Goal: Complete application form

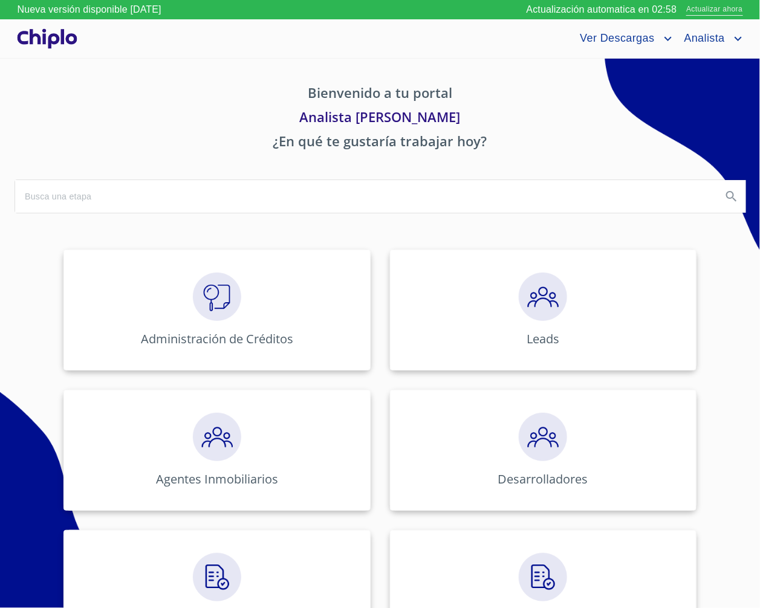
click at [700, 8] on span "Actualizar ahora" at bounding box center [714, 10] width 56 height 13
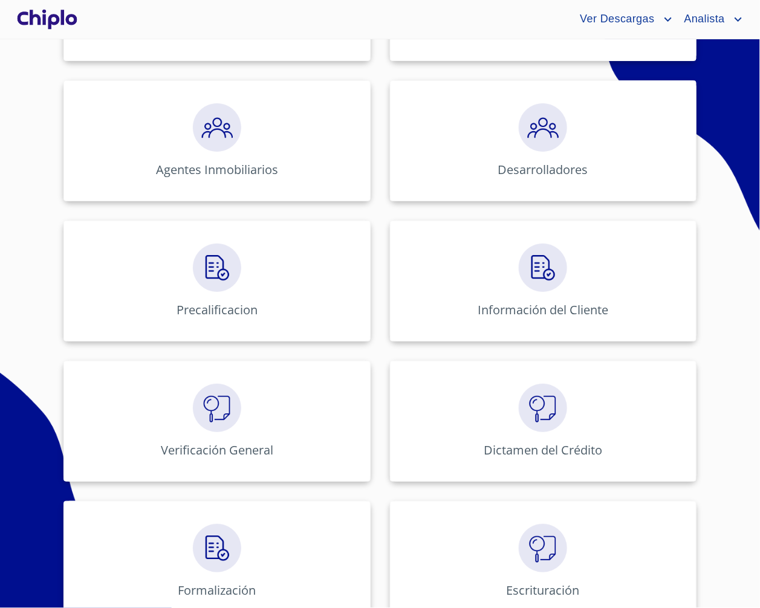
scroll to position [130, 0]
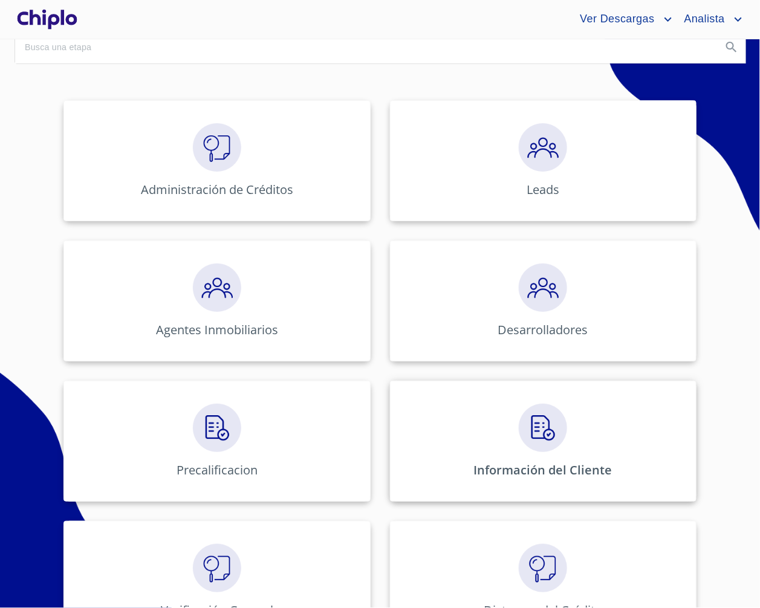
click at [567, 440] on div "Información del Cliente" at bounding box center [543, 441] width 307 height 121
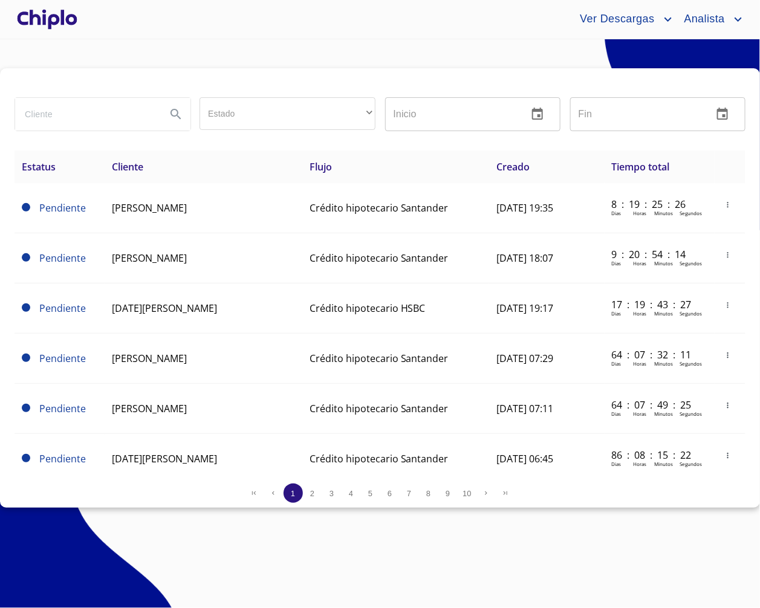
click at [133, 134] on div at bounding box center [102, 115] width 185 height 44
click at [138, 117] on input "search" at bounding box center [85, 114] width 141 height 33
type input "[PERSON_NAME]"
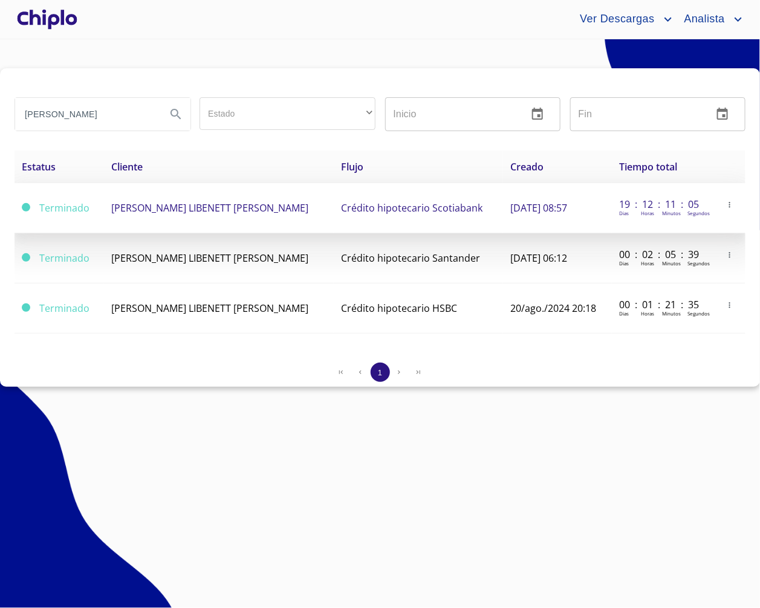
click at [242, 224] on td "[PERSON_NAME] LIBENETT [PERSON_NAME]" at bounding box center [219, 208] width 230 height 50
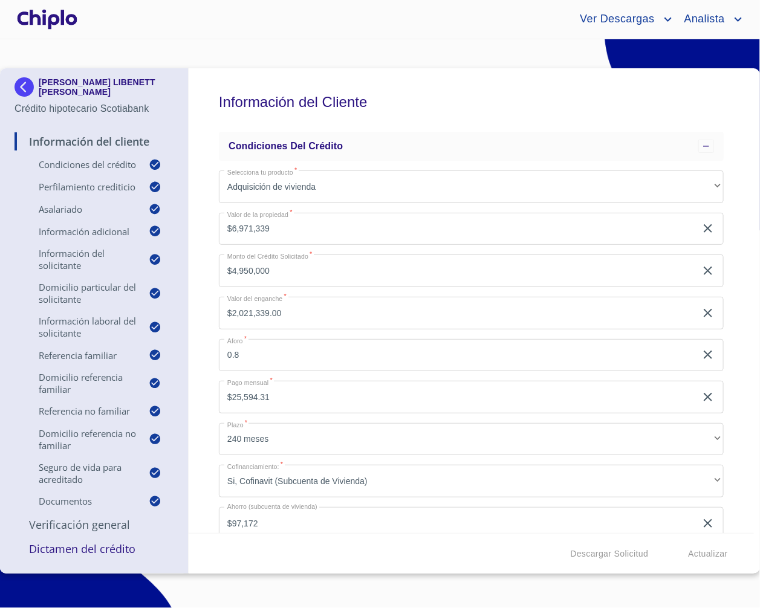
click at [203, 339] on div "Información del Cliente Condiciones del Crédito Selecciona tu producto   * Adqu…" at bounding box center [471, 300] width 565 height 465
click at [304, 270] on input "$4,950,000" at bounding box center [457, 271] width 477 height 33
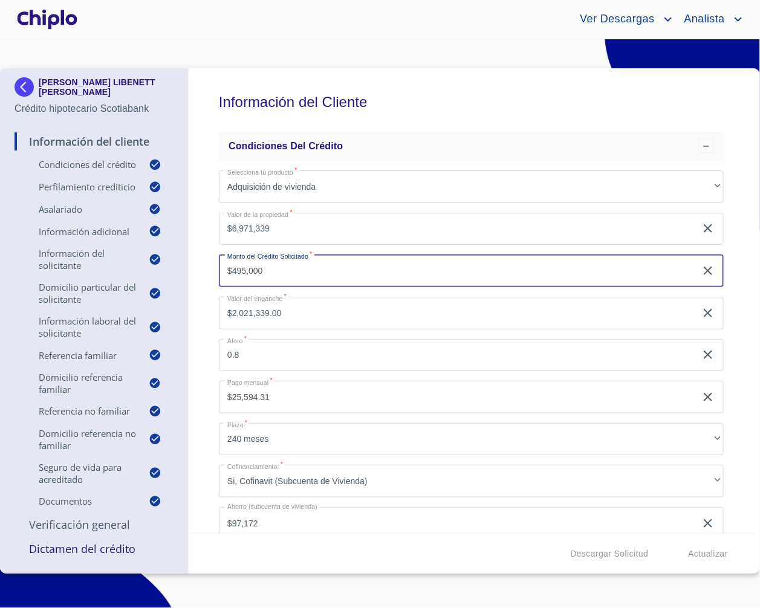
type input "$4,950,000"
click at [201, 293] on div "Información del Cliente Condiciones del Crédito Selecciona tu producto   * Adqu…" at bounding box center [471, 300] width 565 height 465
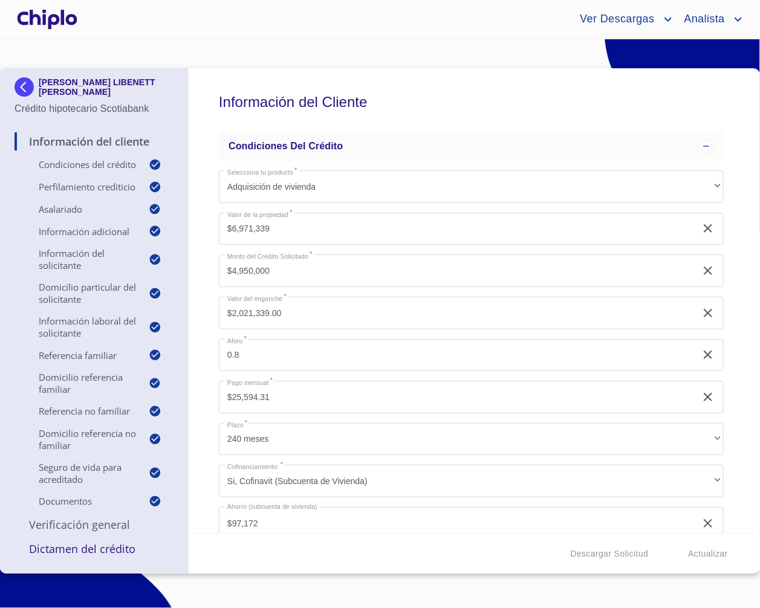
click at [340, 313] on input "$2,021,339.00" at bounding box center [457, 313] width 477 height 33
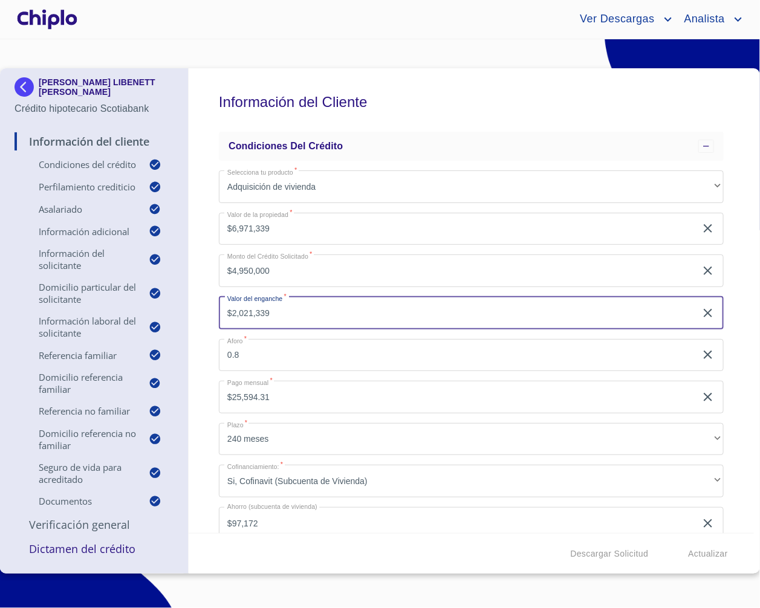
type input "$2,021,339"
click at [201, 310] on div "Información del Cliente Condiciones del Crédito Selecciona tu producto   * Adqu…" at bounding box center [471, 300] width 565 height 465
type input "$4,950,000.00"
type input "0.71"
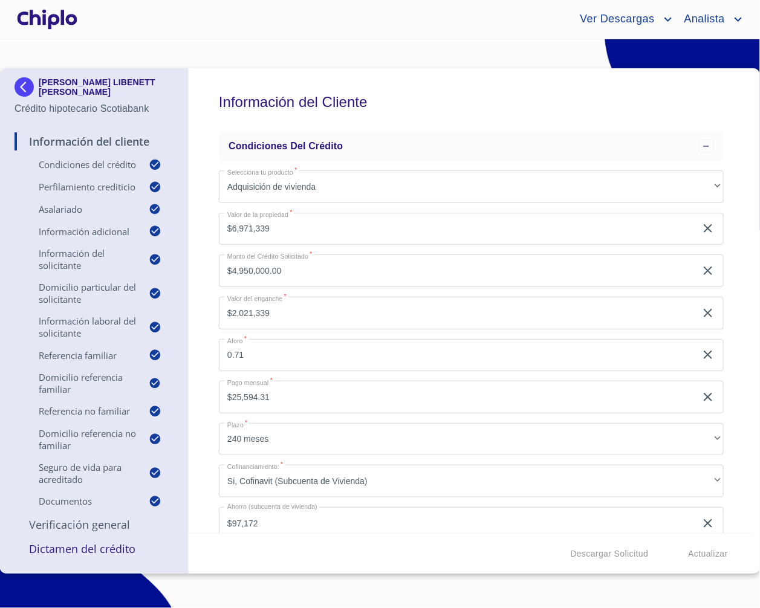
click at [306, 269] on input "$4,950,000.00" at bounding box center [457, 271] width 477 height 33
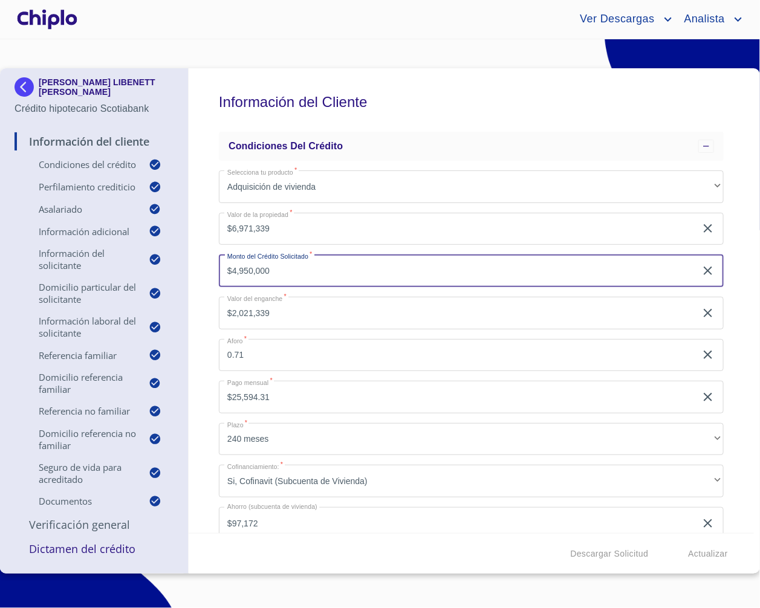
type input "$4,950,000"
click at [195, 271] on div "Información del Cliente Condiciones del Crédito Selecciona tu producto   * Adqu…" at bounding box center [471, 300] width 565 height 465
type input "$2,021,339.00"
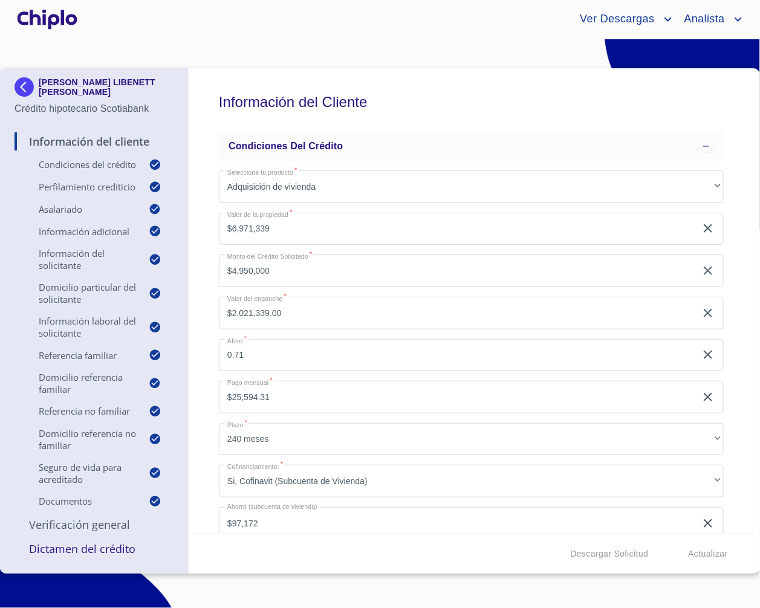
click at [331, 271] on input "$4,950,000" at bounding box center [457, 271] width 477 height 33
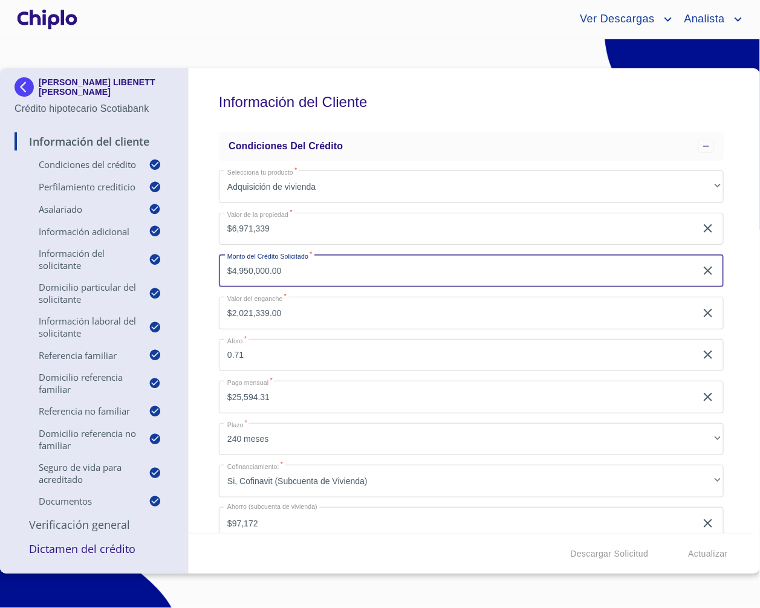
click at [207, 268] on div "Información del Cliente Condiciones del Crédito Selecciona tu producto   * Adqu…" at bounding box center [471, 300] width 565 height 465
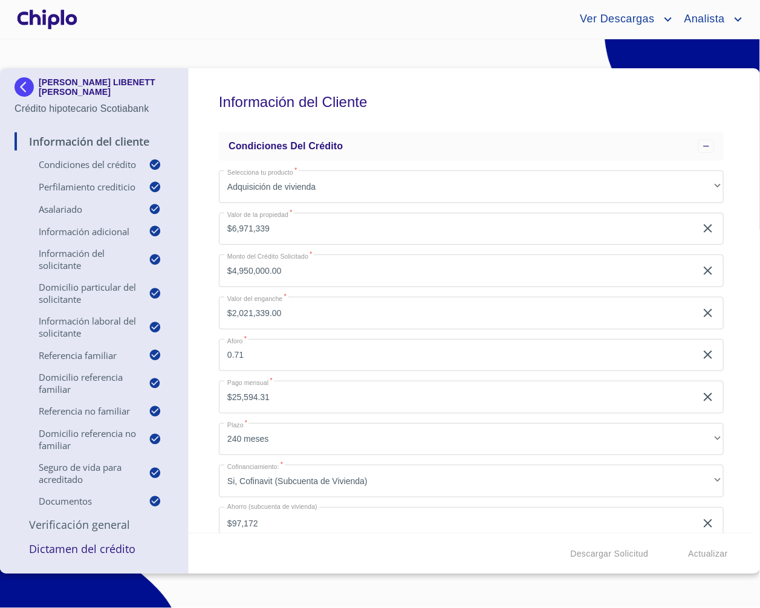
click at [308, 268] on input "$4,950,000.00" at bounding box center [457, 271] width 477 height 33
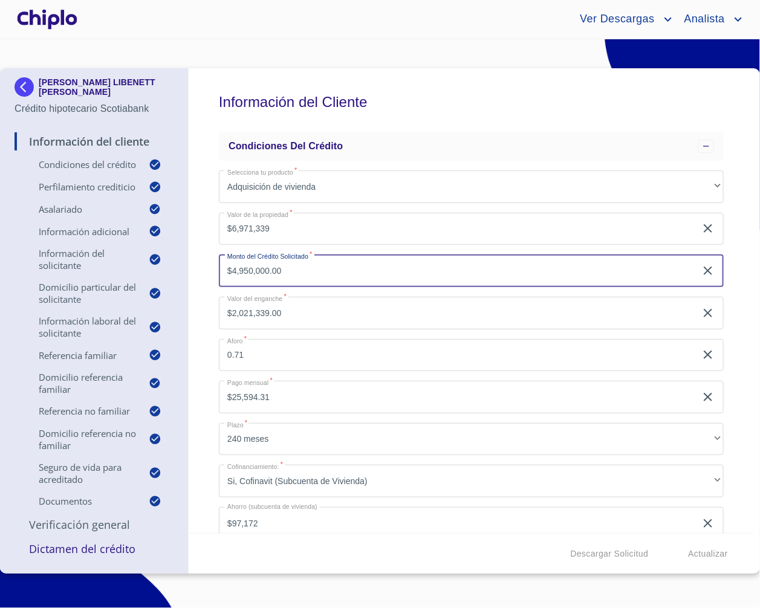
click at [197, 288] on div "Información del Cliente Condiciones del Crédito Selecciona tu producto   * Adqu…" at bounding box center [471, 300] width 565 height 465
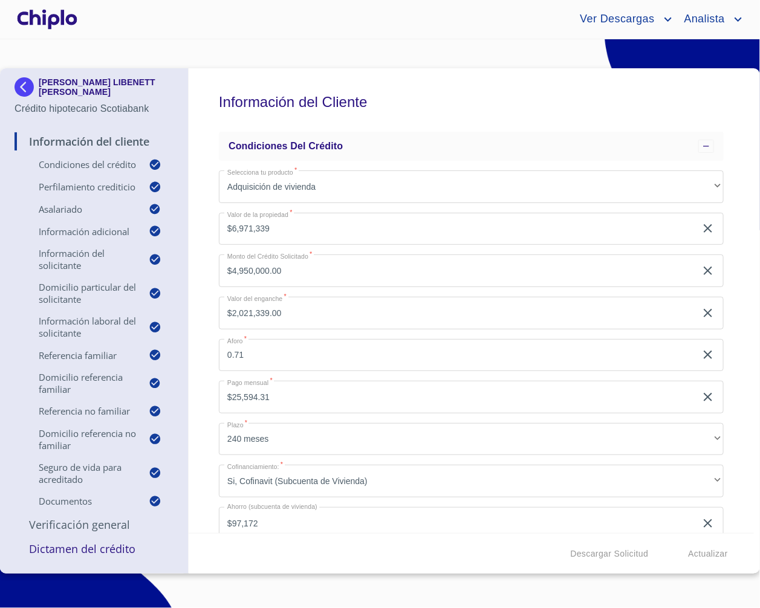
click at [330, 270] on input "$4,950,000.00" at bounding box center [457, 271] width 477 height 33
click at [204, 258] on div "Información del Cliente Condiciones del Crédito Selecciona tu producto   * Adqu…" at bounding box center [471, 300] width 565 height 465
click at [306, 270] on input "$4,950,000.00" at bounding box center [457, 271] width 477 height 33
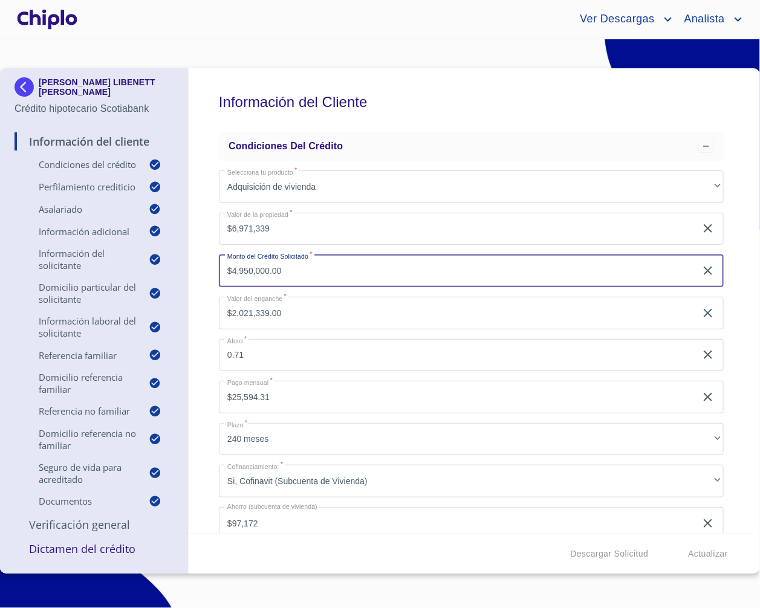
click at [219, 287] on input "$4,950,000.00" at bounding box center [457, 271] width 477 height 33
click at [211, 288] on div "Información del Cliente Condiciones del Crédito Selecciona tu producto   * Adqu…" at bounding box center [471, 300] width 565 height 465
drag, startPoint x: 323, startPoint y: 271, endPoint x: 265, endPoint y: 267, distance: 57.6
click at [265, 267] on input "$4,950,000.00" at bounding box center [457, 271] width 477 height 33
click at [212, 272] on div "Información del Cliente Condiciones del Crédito Selecciona tu producto   * Adqu…" at bounding box center [471, 300] width 565 height 465
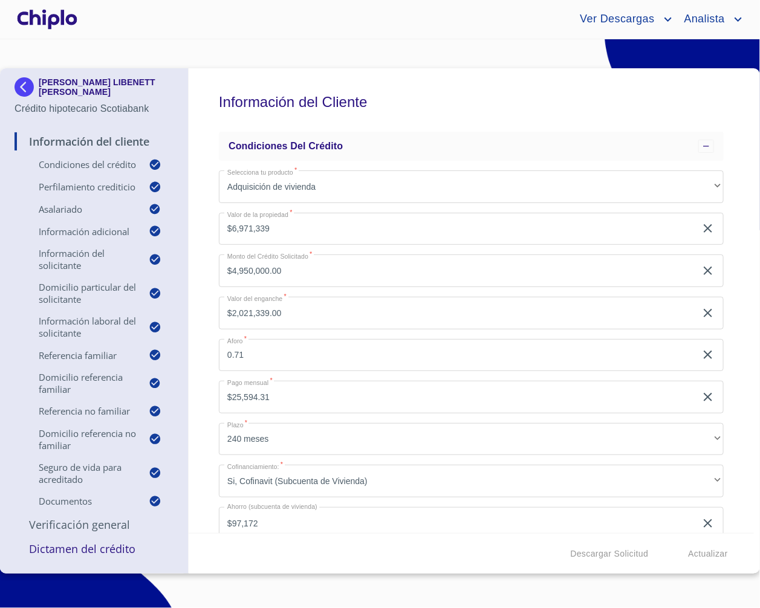
click at [206, 322] on div "Información del Cliente Condiciones del Crédito Selecciona tu producto   * Adqu…" at bounding box center [471, 300] width 565 height 465
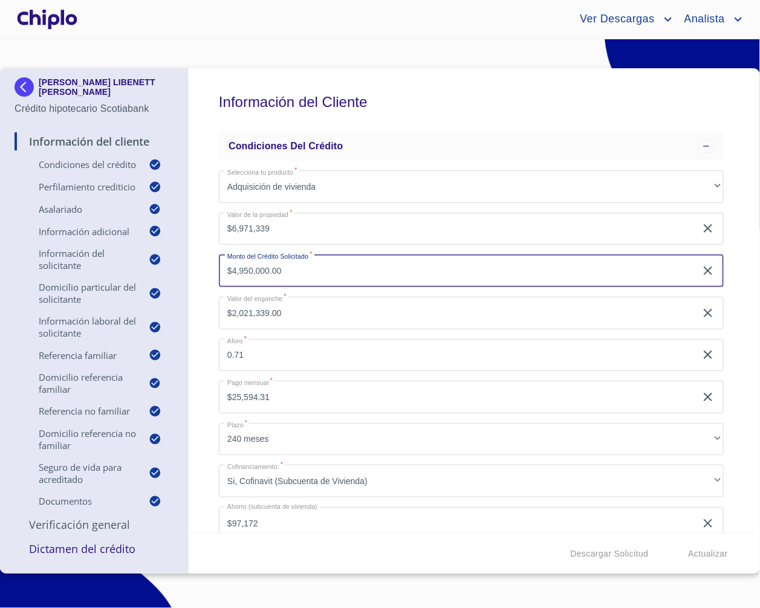
click at [298, 270] on input "$4,950,000.00" at bounding box center [457, 271] width 477 height 33
click at [206, 275] on div "Información del Cliente Condiciones del Crédito Selecciona tu producto   * Adqu…" at bounding box center [471, 300] width 565 height 465
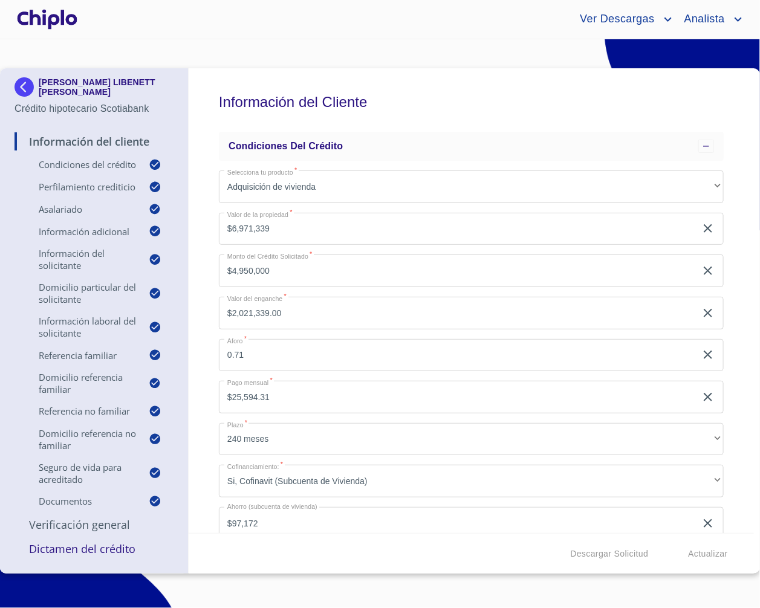
click at [304, 262] on input "$4,950,000" at bounding box center [457, 271] width 477 height 33
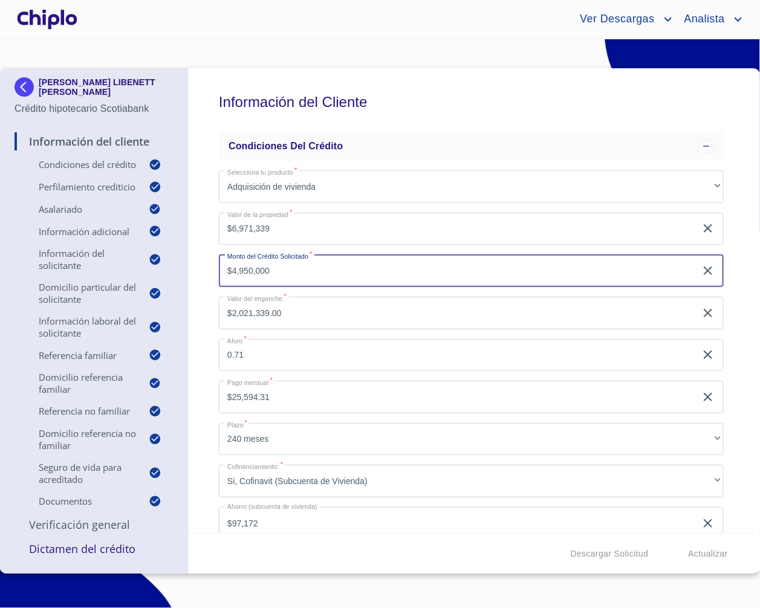
click at [306, 267] on input "$4,950,000" at bounding box center [457, 271] width 477 height 33
click at [207, 282] on div "Información del Cliente Condiciones del Crédito Selecciona tu producto   * Adqu…" at bounding box center [471, 300] width 565 height 465
click at [314, 262] on input "$4,950,000" at bounding box center [457, 271] width 477 height 33
click at [317, 266] on input "$4,950,000" at bounding box center [457, 271] width 477 height 33
type input "$4,950,000.00"
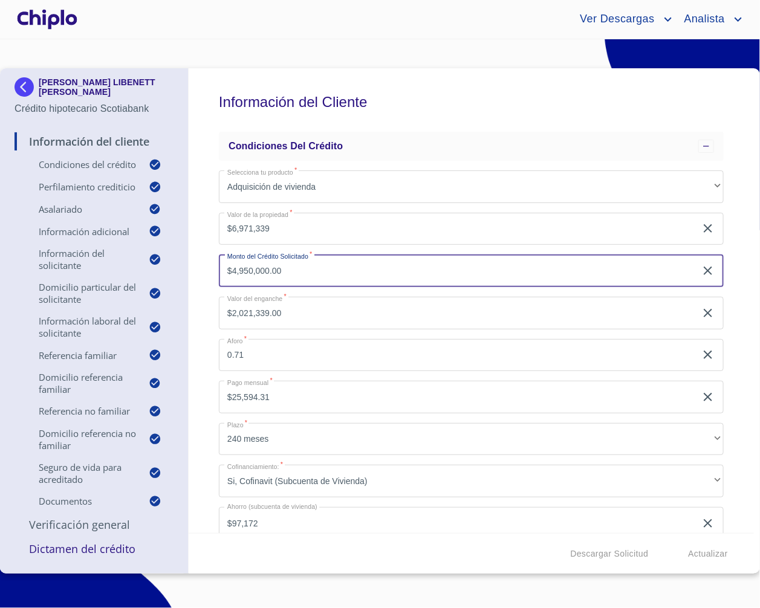
click at [203, 275] on div "Información del Cliente Condiciones del Crédito Selecciona tu producto   * Adqu…" at bounding box center [471, 300] width 565 height 465
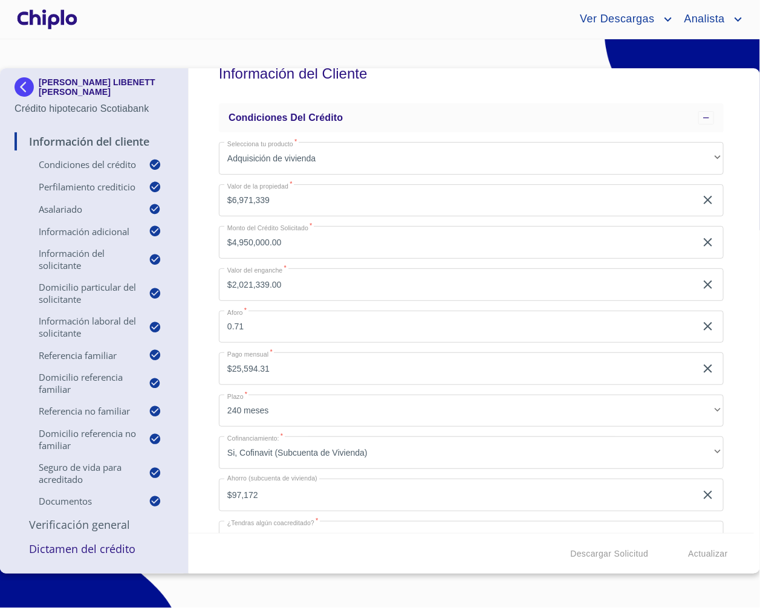
scroll to position [43, 0]
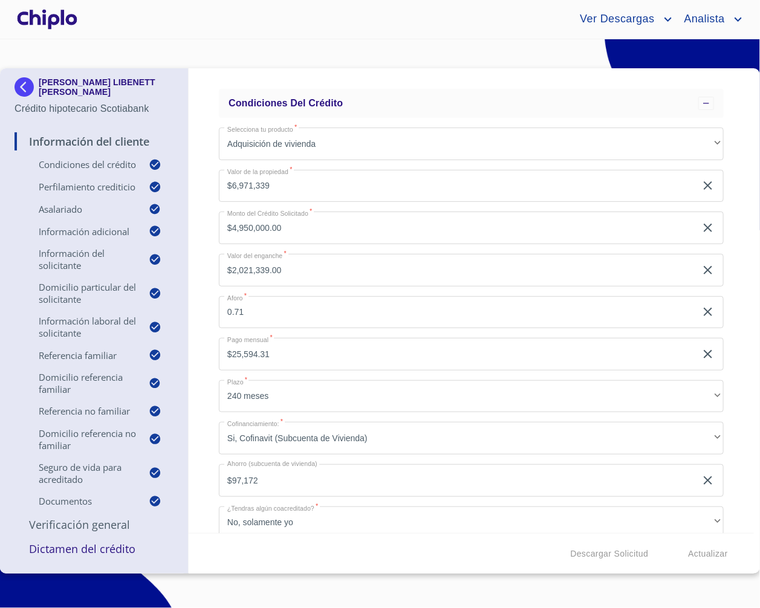
click at [215, 101] on div "Información del Cliente Condiciones del Crédito Selecciona tu producto   * Adqu…" at bounding box center [471, 300] width 565 height 465
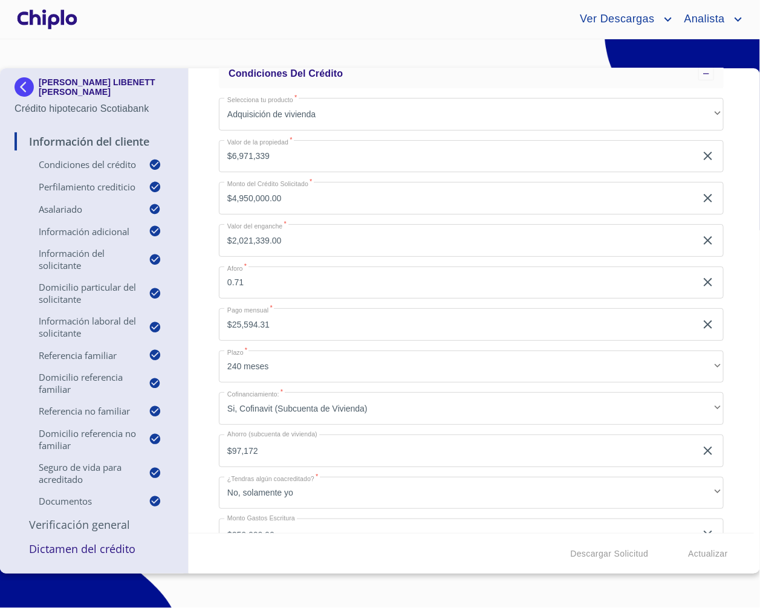
scroll to position [82, 0]
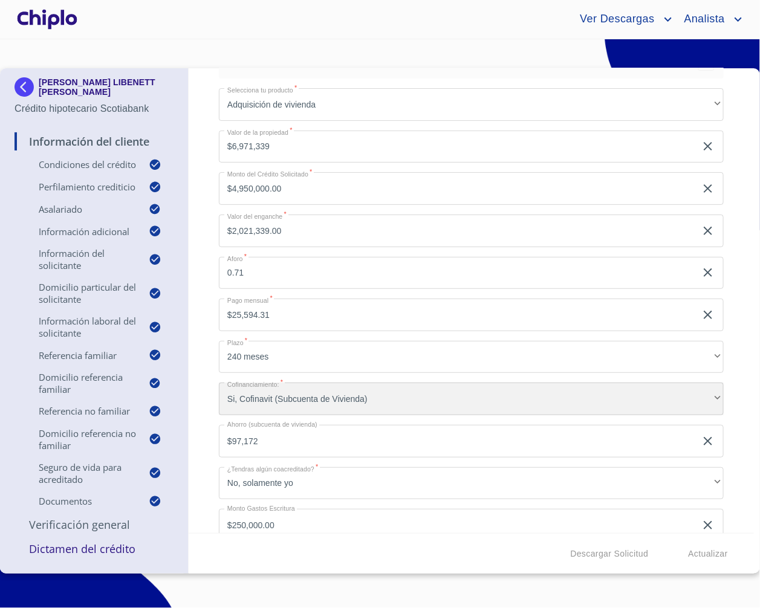
click at [269, 395] on div "Si, Cofinavit (Subcuenta de Vivienda)" at bounding box center [471, 399] width 505 height 33
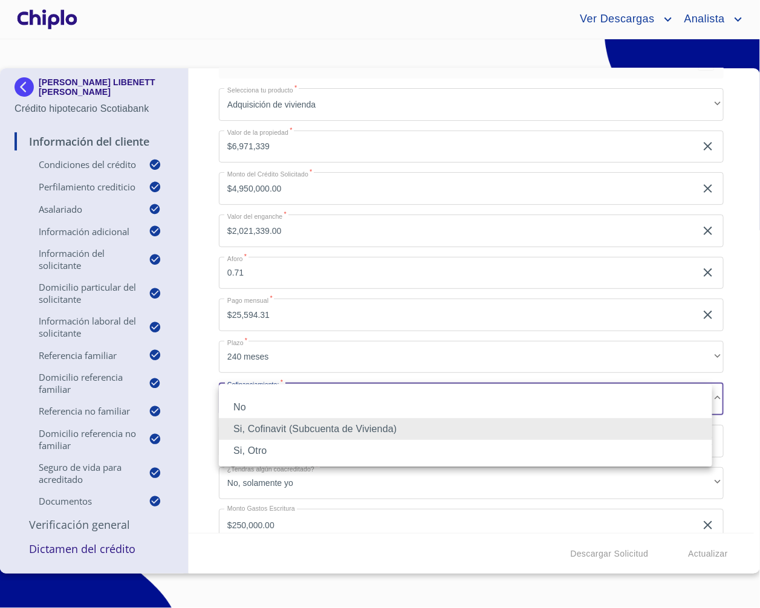
click at [198, 393] on div at bounding box center [380, 304] width 760 height 608
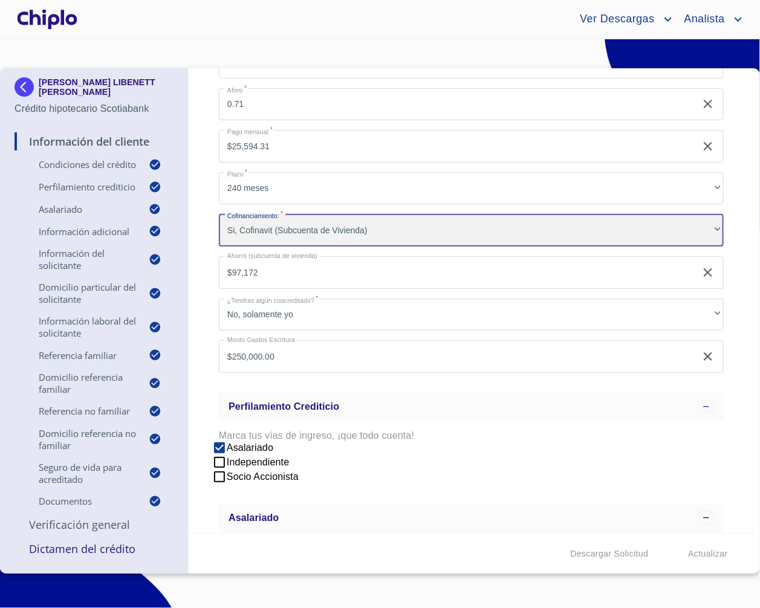
scroll to position [252, 0]
click at [231, 229] on div "Si, Cofinavit (Subcuenta de Vivienda)" at bounding box center [471, 229] width 505 height 33
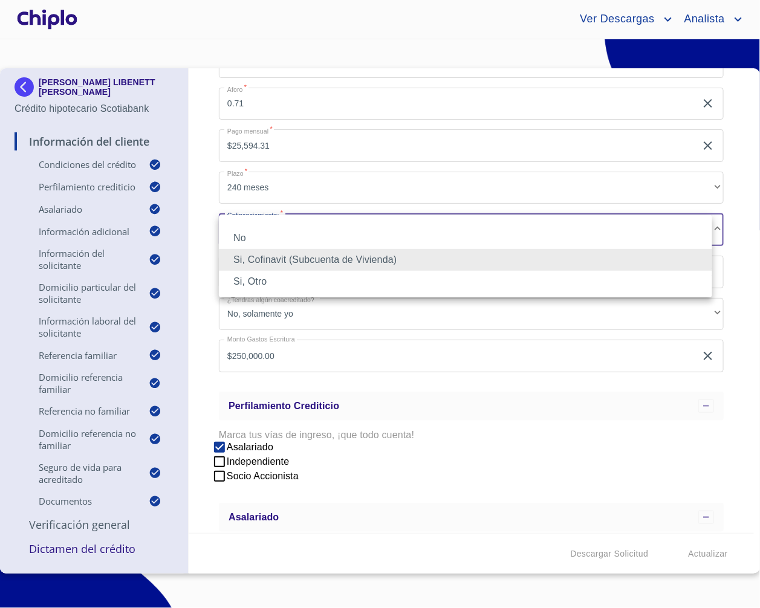
click at [200, 232] on div at bounding box center [380, 304] width 760 height 608
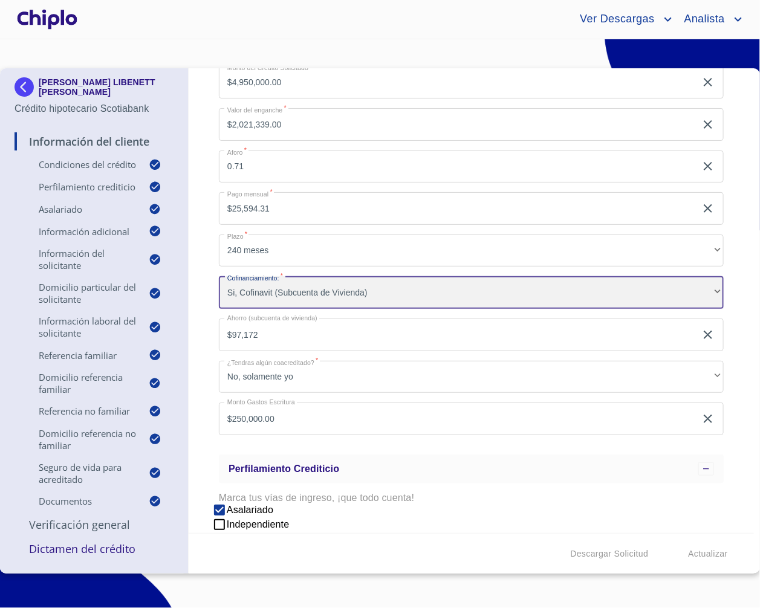
scroll to position [169, 0]
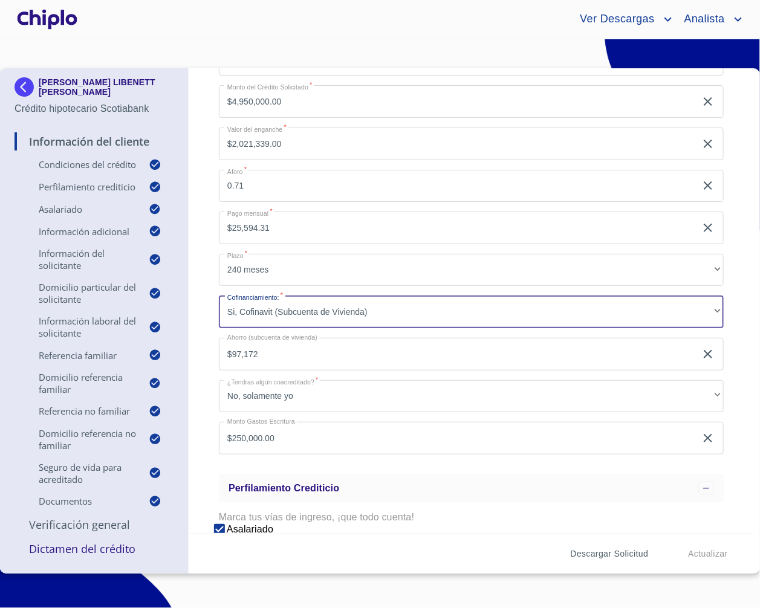
click at [617, 556] on span "Descargar Solicitud" at bounding box center [610, 554] width 78 height 15
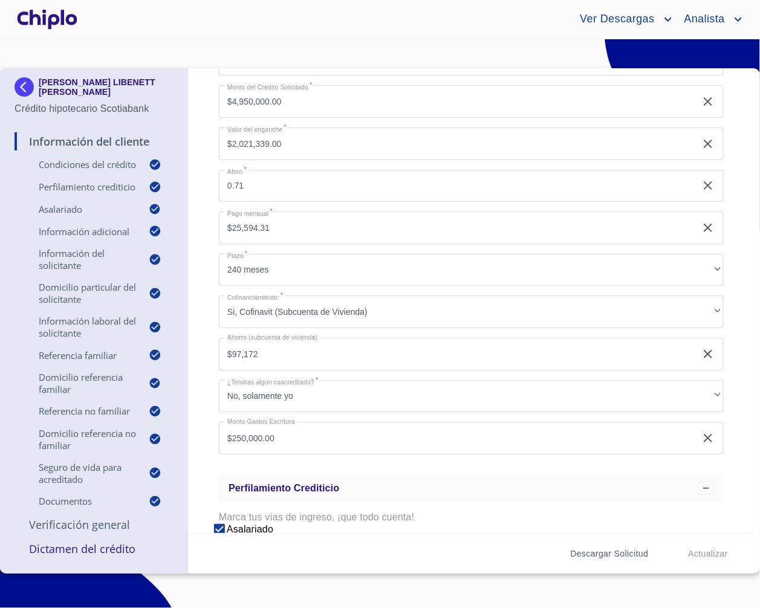
click at [605, 550] on span "Descargar Solicitud" at bounding box center [610, 554] width 78 height 15
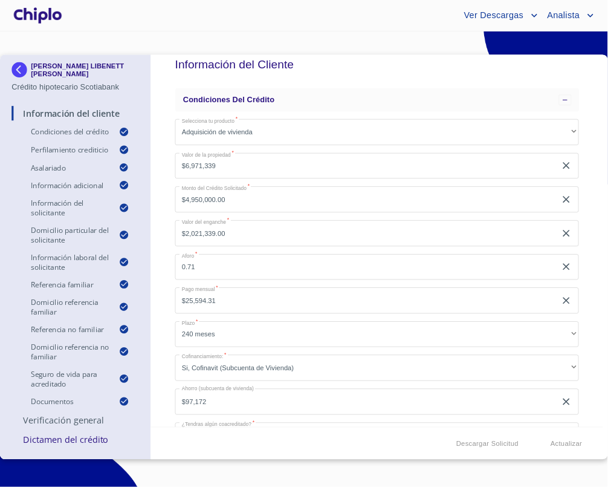
scroll to position [0, 0]
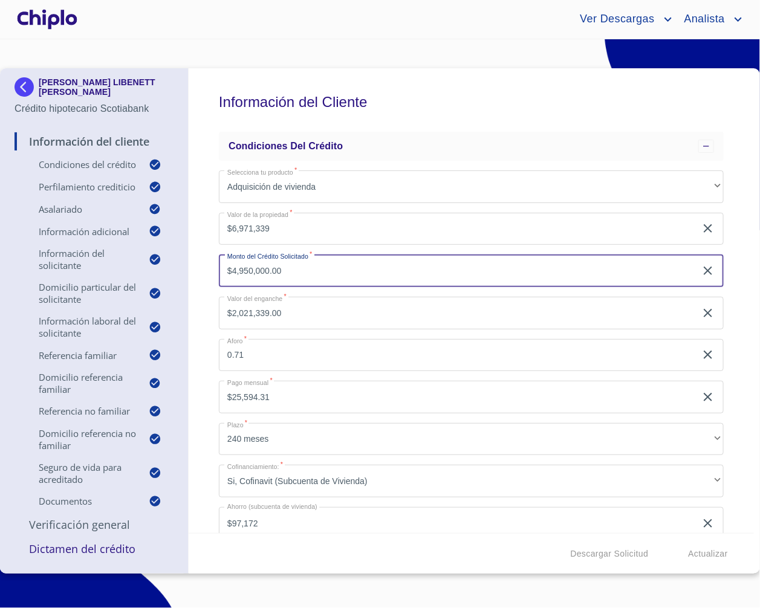
click at [324, 268] on input "$4,950,000.00" at bounding box center [457, 271] width 477 height 33
paste input "text"
click at [197, 279] on div "Información del Cliente Condiciones del Crédito Selecciona tu producto   * Adqu…" at bounding box center [471, 300] width 565 height 465
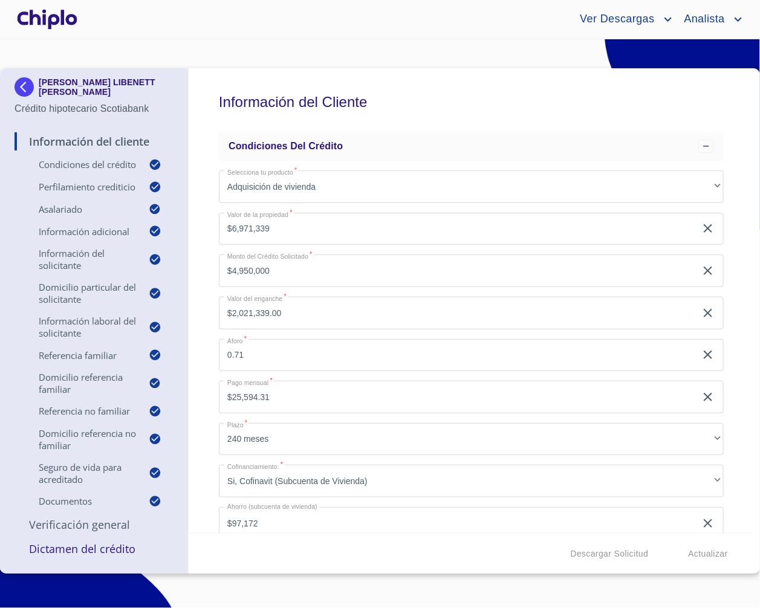
click at [207, 351] on div "Información del Cliente Condiciones del Crédito Selecciona tu producto   * Adqu…" at bounding box center [471, 300] width 565 height 465
click at [206, 331] on div "Información del Cliente Condiciones del Crédito Selecciona tu producto   * Adqu…" at bounding box center [471, 300] width 565 height 465
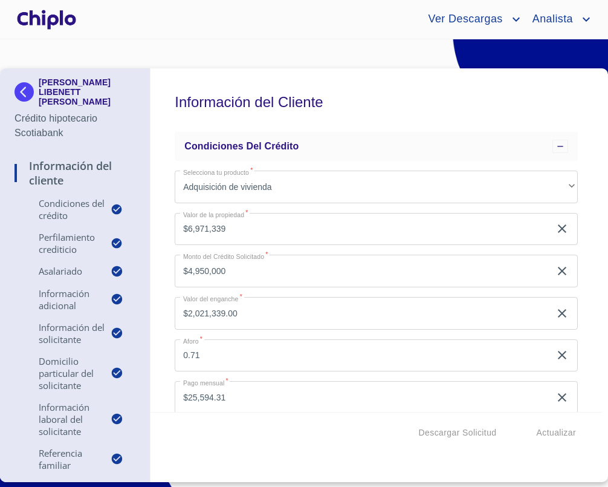
click at [158, 228] on div "Información del Cliente Condiciones del Crédito Selecciona tu producto   * Adqu…" at bounding box center [377, 239] width 452 height 343
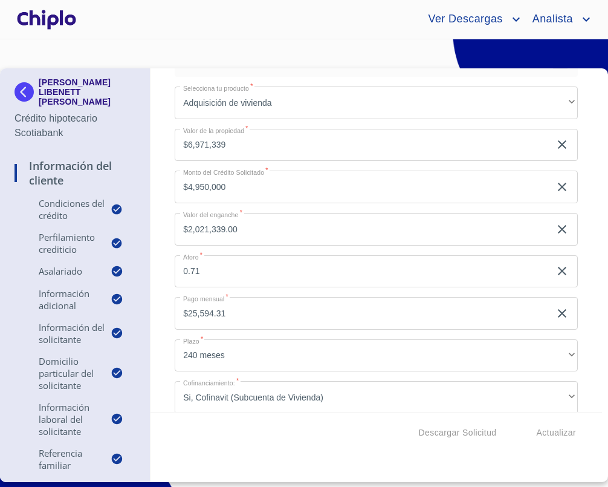
scroll to position [100, 0]
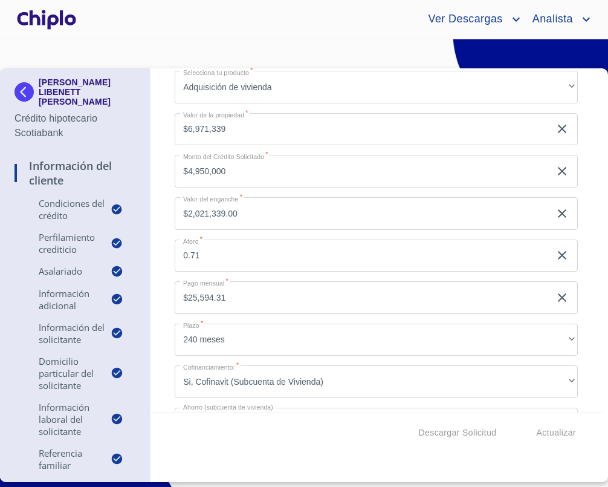
click at [268, 165] on input "$4,950,000" at bounding box center [363, 171] width 376 height 33
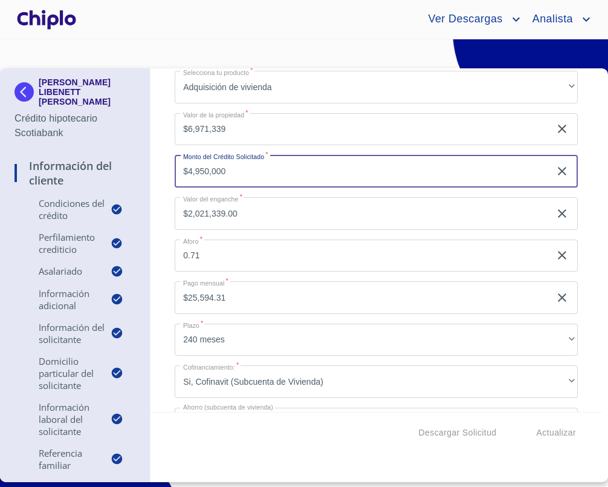
click at [258, 170] on input "$4,950,000" at bounding box center [363, 171] width 376 height 33
click at [160, 219] on div "Información del Cliente Condiciones del Crédito Selecciona tu producto   * Adqu…" at bounding box center [377, 239] width 452 height 343
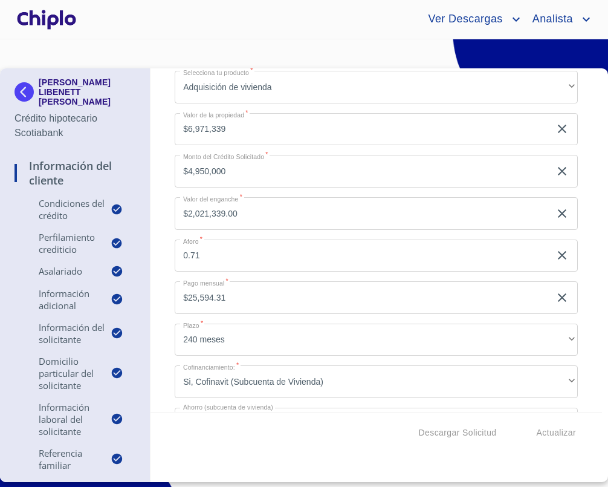
click at [164, 213] on div "Información del Cliente Condiciones del Crédito Selecciona tu producto   * Adqu…" at bounding box center [377, 239] width 452 height 343
click at [158, 204] on div "Información del Cliente Condiciones del Crédito Selecciona tu producto   * Adqu…" at bounding box center [377, 239] width 452 height 343
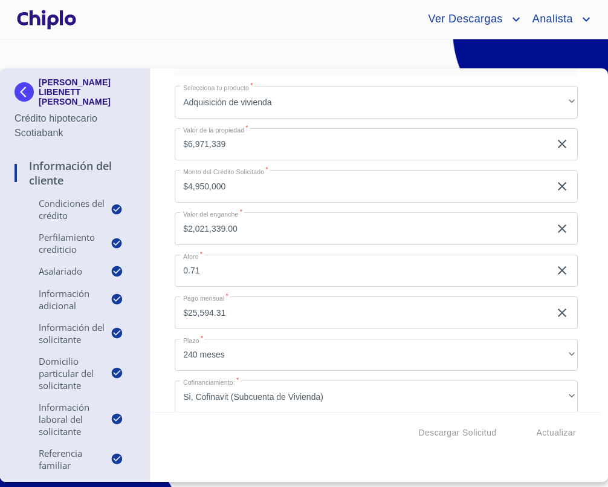
scroll to position [69, 0]
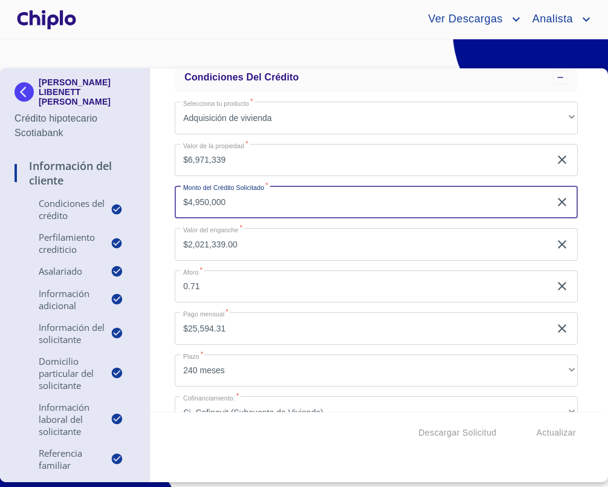
click at [250, 208] on input "$4,950,000" at bounding box center [363, 202] width 376 height 33
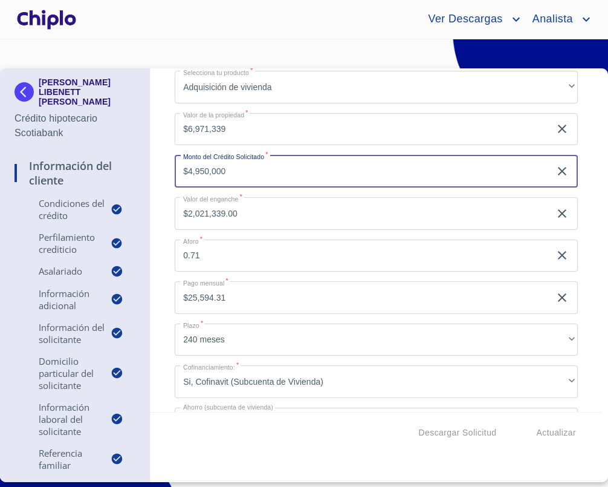
scroll to position [85, 0]
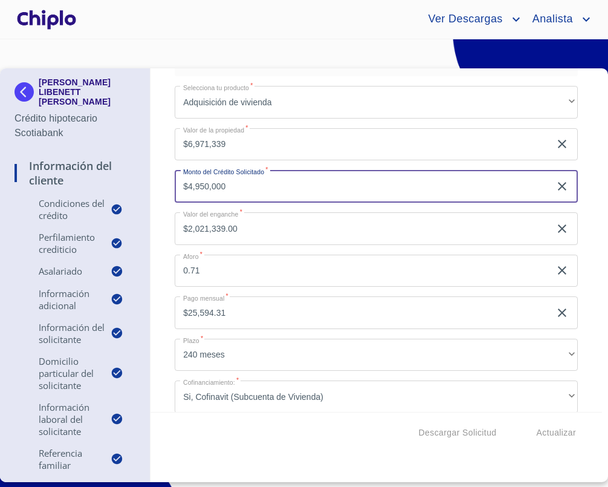
click at [159, 206] on div "Información del Cliente Condiciones del Crédito Selecciona tu producto   * Adqu…" at bounding box center [377, 239] width 452 height 343
click at [249, 182] on input "$4,950,000" at bounding box center [363, 186] width 376 height 33
click at [161, 226] on div "Información del Cliente Condiciones del Crédito Selecciona tu producto   * Adqu…" at bounding box center [377, 239] width 452 height 343
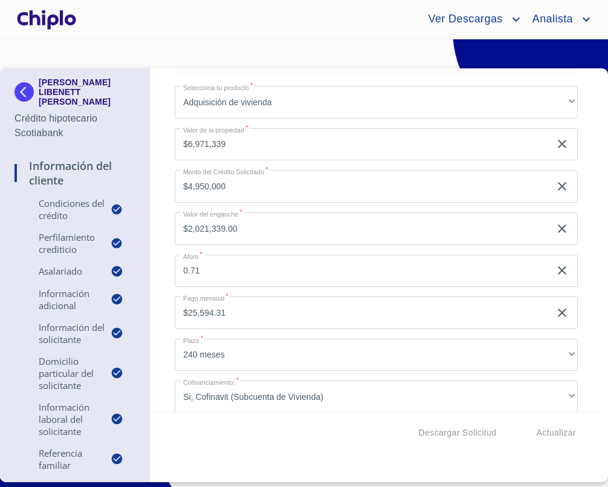
click at [156, 236] on div "Información del Cliente Condiciones del Crédito Selecciona tu producto   * Adqu…" at bounding box center [377, 239] width 452 height 343
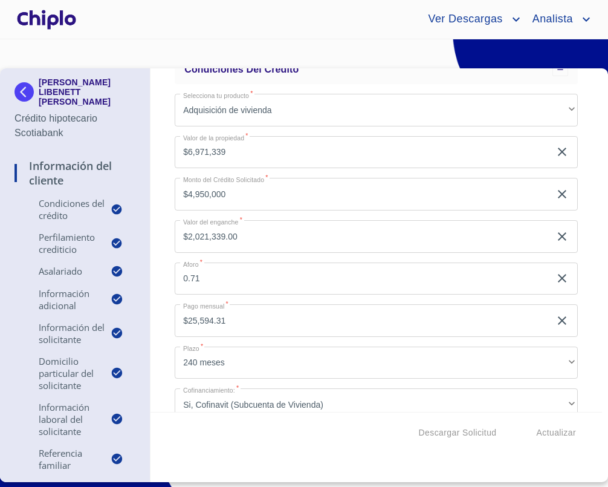
click at [247, 197] on input "$4,950,000" at bounding box center [363, 194] width 376 height 33
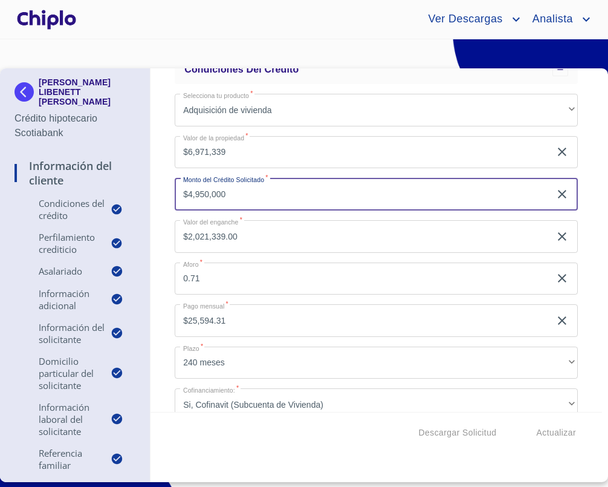
drag, startPoint x: 255, startPoint y: 198, endPoint x: 174, endPoint y: 193, distance: 80.6
click at [174, 193] on div "Información del Cliente Condiciones del Crédito Selecciona tu producto   * Adqu…" at bounding box center [377, 239] width 452 height 343
click at [163, 213] on div "Información del Cliente Condiciones del Crédito Selecciona tu producto   * Adqu…" at bounding box center [377, 239] width 452 height 343
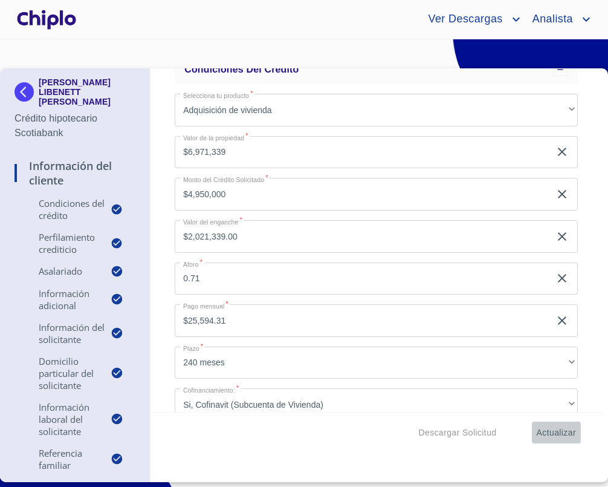
click at [568, 436] on span "Actualizar" at bounding box center [556, 432] width 39 height 15
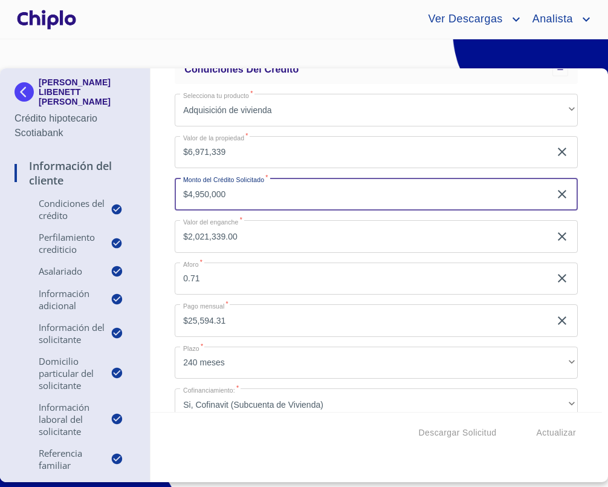
click at [292, 194] on input "$4,950,000" at bounding box center [363, 194] width 376 height 33
drag, startPoint x: 287, startPoint y: 194, endPoint x: 197, endPoint y: 192, distance: 90.7
click at [197, 192] on input "$4,950,000" at bounding box center [363, 194] width 376 height 33
type input "$4,200,000"
click at [163, 212] on div "Información del Cliente Condiciones del Crédito Selecciona tu producto   * Adqu…" at bounding box center [377, 239] width 452 height 343
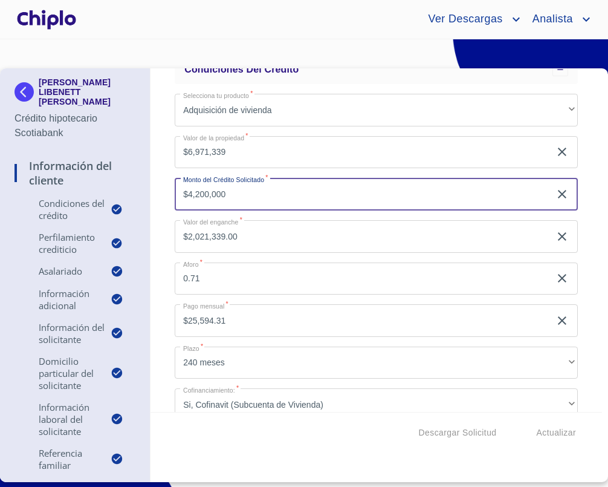
type input "$2,771,339.00"
type input "0.6024"
click at [263, 191] on input "$4,200,000" at bounding box center [363, 194] width 376 height 33
click at [167, 198] on div "Información del Cliente Condiciones del Crédito Selecciona tu producto   * Adqu…" at bounding box center [377, 239] width 452 height 343
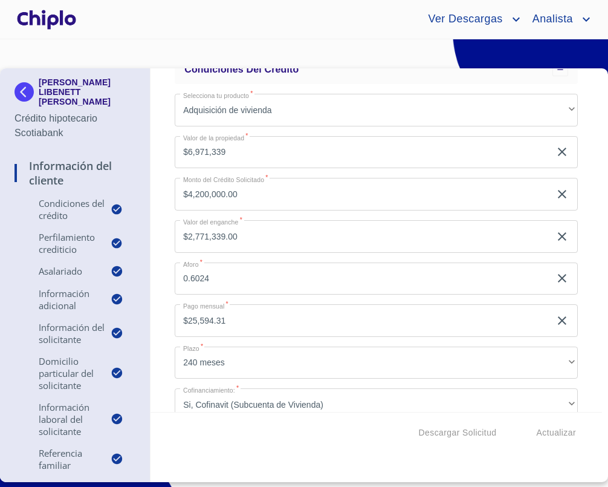
click at [264, 192] on input "$4,200,000.00" at bounding box center [363, 194] width 376 height 33
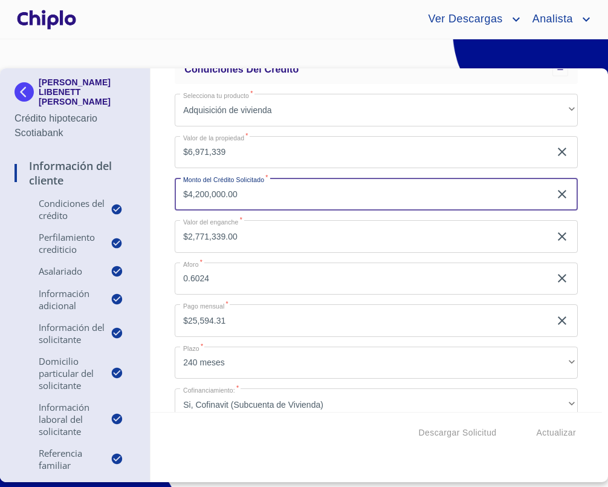
paste input "950,0"
type input "$4,950,000"
click at [156, 218] on div "Información del Cliente Condiciones del Crédito Selecciona tu producto   * Adqu…" at bounding box center [377, 239] width 452 height 343
type input "$2,021,339.00"
type input "0.71"
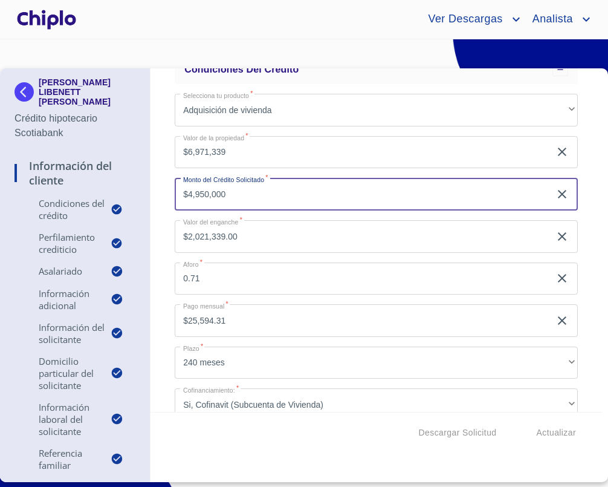
click at [239, 201] on input "$4,950,000" at bounding box center [363, 194] width 376 height 33
type input "$4,200,000.00"
click at [158, 209] on div "Información del Cliente Condiciones del Crédito Selecciona tu producto   * Adqu…" at bounding box center [377, 239] width 452 height 343
type input "$2,771,339.00"
type input "0.6024"
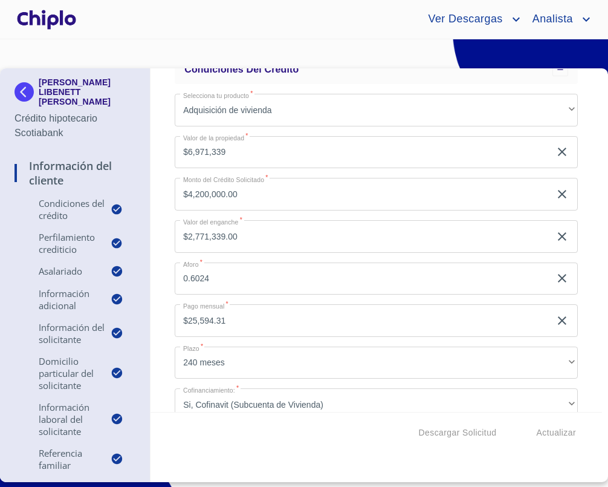
click at [134, 36] on div "Ver Descargas Analista" at bounding box center [304, 19] width 608 height 39
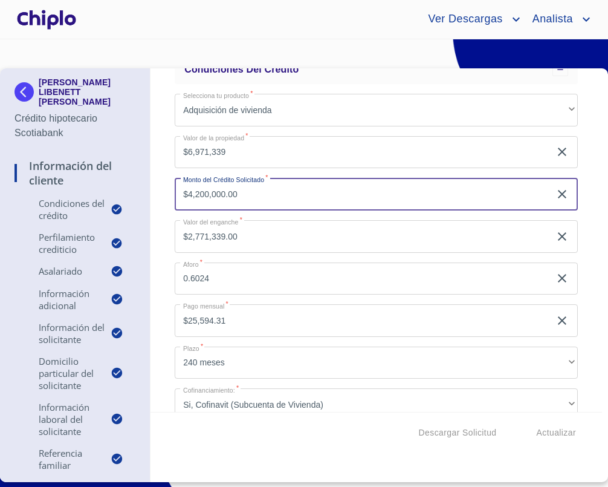
click at [302, 188] on input "$4,200,000.00" at bounding box center [363, 194] width 376 height 33
paste input "950,0"
type input "$4,950,000"
click at [163, 216] on div "Información del Cliente Condiciones del Crédito Selecciona tu producto   * Adqu…" at bounding box center [377, 239] width 452 height 343
type input "$2,021,339.00"
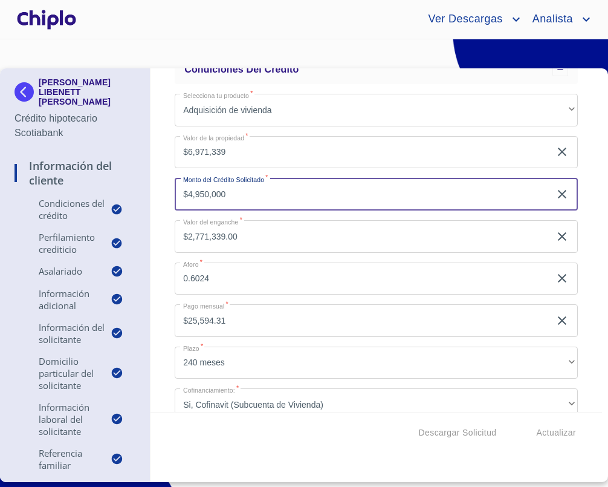
type input "0.71"
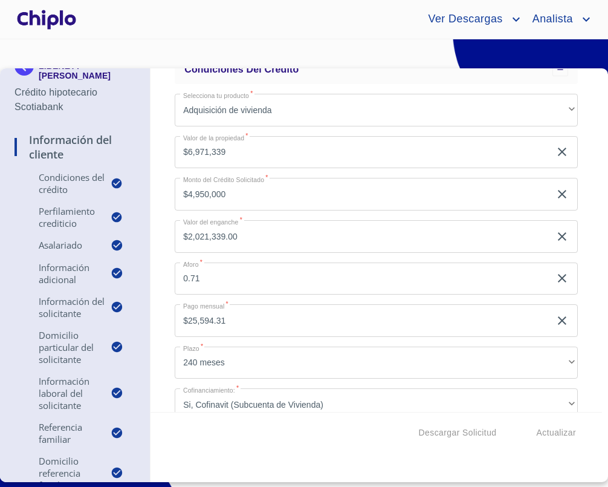
scroll to position [0, 0]
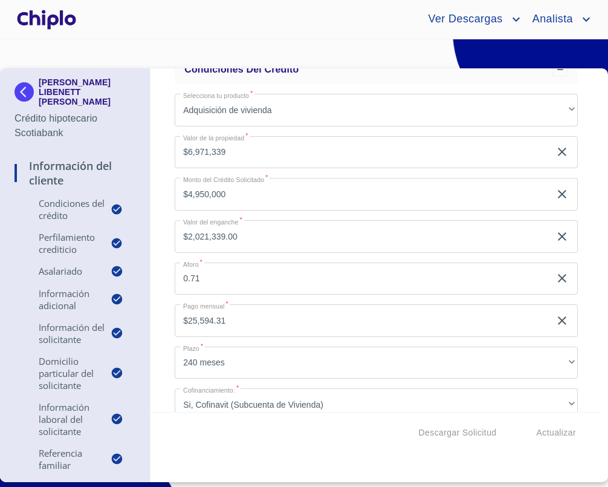
click at [161, 203] on div "Información del Cliente Condiciones del Crédito Selecciona tu producto   * Adqu…" at bounding box center [377, 239] width 452 height 343
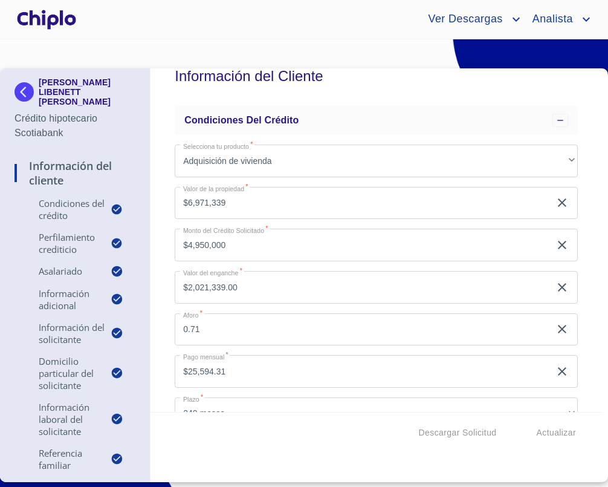
scroll to position [10, 0]
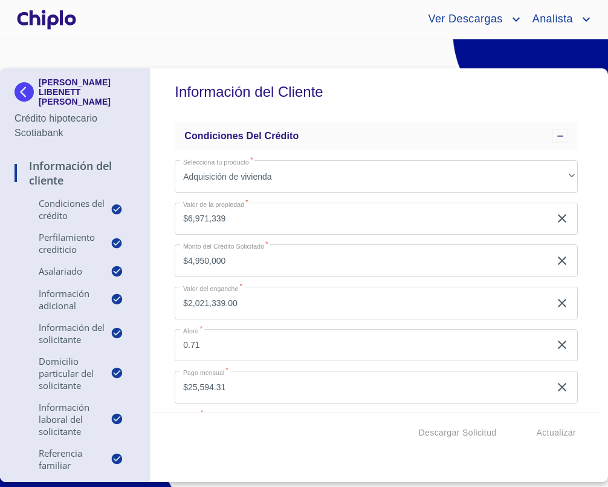
click at [242, 267] on input "$4,950,000" at bounding box center [363, 260] width 376 height 33
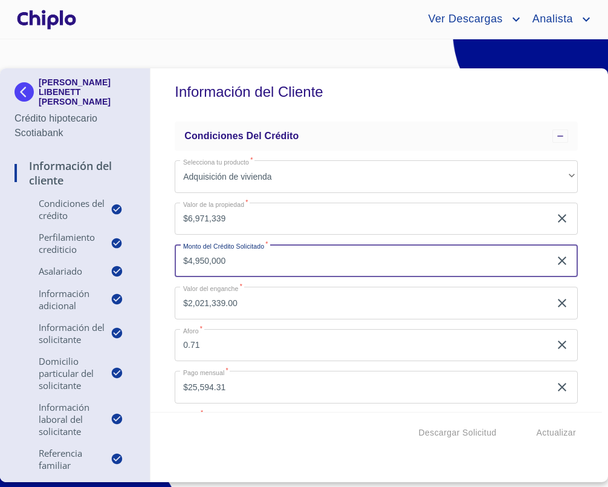
click at [242, 267] on input "$4,950,000" at bounding box center [363, 260] width 376 height 33
type input "$4,200,000"
click at [170, 277] on div "Información del Cliente Condiciones del Crédito Selecciona tu producto   * Adqu…" at bounding box center [377, 239] width 452 height 343
type input "$2,771,339.00"
type input "0.6024"
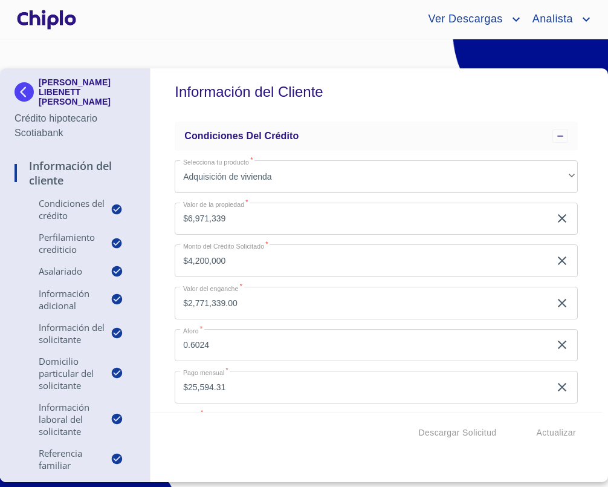
click at [240, 265] on input "$4,200,000" at bounding box center [363, 260] width 376 height 33
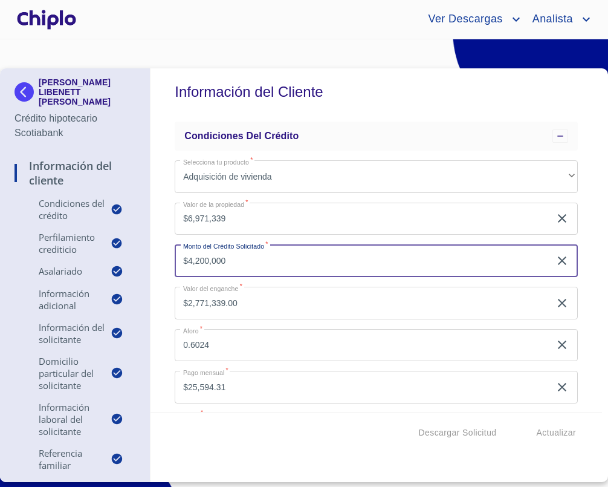
paste input "95"
type input "$4,950,000"
click at [155, 270] on div "Información del Cliente Condiciones del Crédito Selecciona tu producto   * Adqu…" at bounding box center [377, 239] width 452 height 343
type input "$2,021,339.00"
type input "0.71"
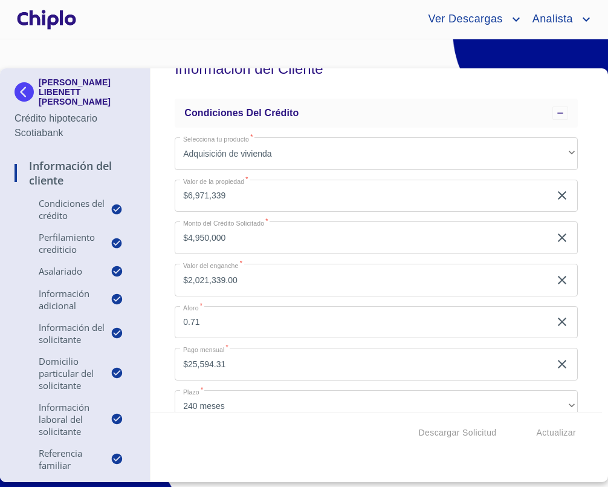
scroll to position [41, 0]
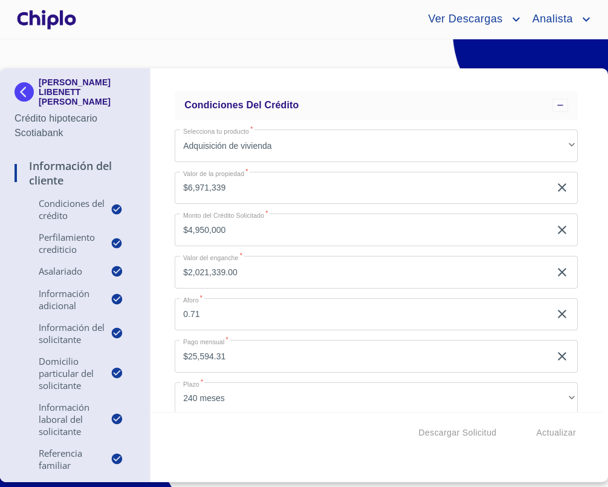
click at [160, 293] on div "Información del Cliente Condiciones del Crédito Selecciona tu producto   * Adqu…" at bounding box center [377, 239] width 452 height 343
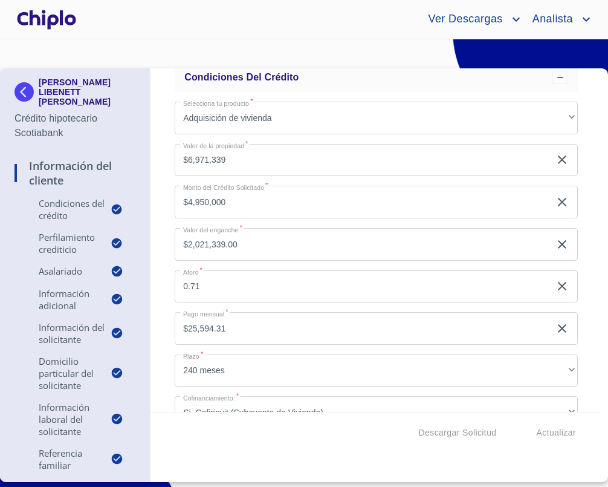
scroll to position [61, 0]
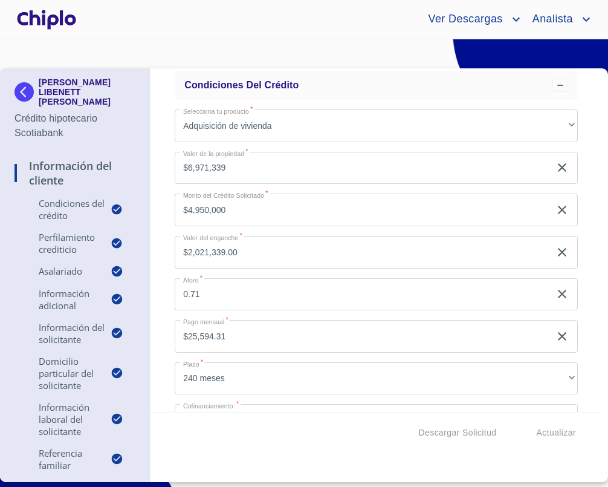
click at [161, 292] on div "Información del Cliente Condiciones del Crédito Selecciona tu producto   * Adqu…" at bounding box center [377, 239] width 452 height 343
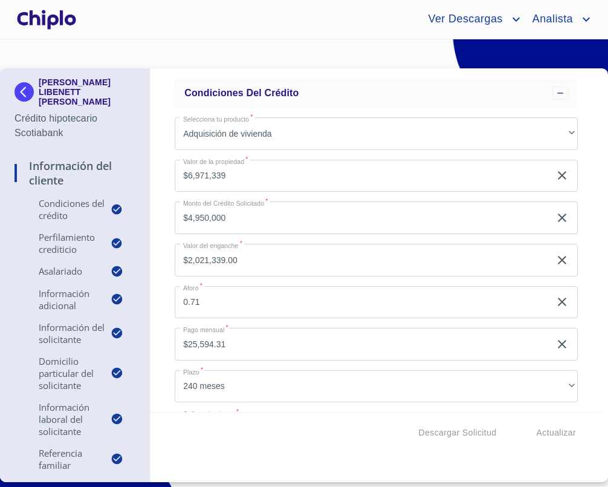
scroll to position [45, 0]
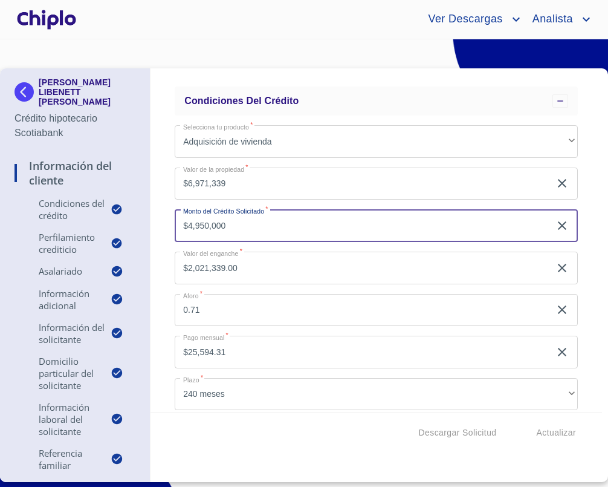
drag, startPoint x: 244, startPoint y: 221, endPoint x: 253, endPoint y: 220, distance: 8.5
click at [253, 220] on input "$4,950,000" at bounding box center [363, 225] width 376 height 33
click at [264, 221] on input "$4,950,000" at bounding box center [363, 225] width 376 height 33
drag, startPoint x: 264, startPoint y: 224, endPoint x: 154, endPoint y: 225, distance: 110.1
click at [154, 225] on div "Información del Cliente Condiciones del Crédito Selecciona tu producto   * Adqu…" at bounding box center [377, 239] width 452 height 343
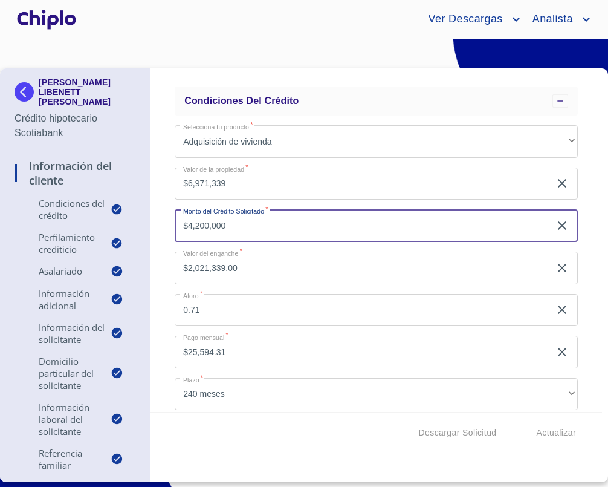
type input "$4,200,000"
click at [168, 245] on div "Información del Cliente Condiciones del Crédito Selecciona tu producto   * Adqu…" at bounding box center [377, 239] width 452 height 343
type input "$2,771,339.00"
type input "0.6024"
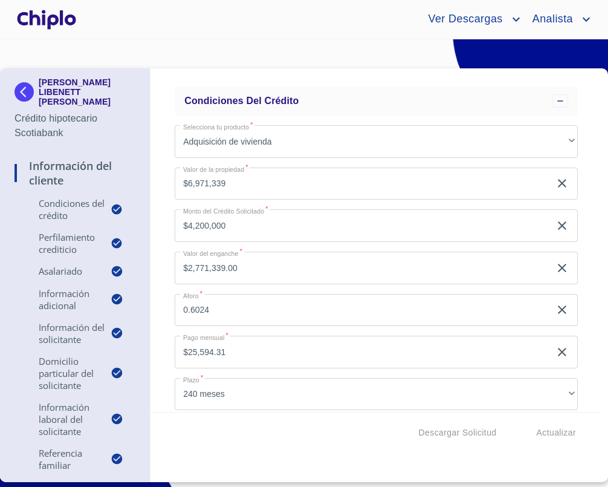
click at [164, 287] on div "Información del Cliente Condiciones del Crédito Selecciona tu producto   * Adqu…" at bounding box center [377, 239] width 452 height 343
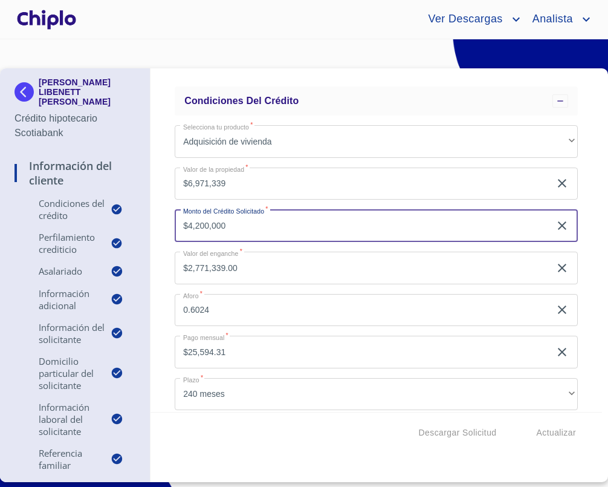
click at [241, 217] on input "$4,200,000" at bounding box center [363, 225] width 376 height 33
click at [241, 219] on input "$4,200,000" at bounding box center [363, 225] width 376 height 33
click at [239, 225] on input "$4,200,000" at bounding box center [363, 225] width 376 height 33
drag, startPoint x: 250, startPoint y: 224, endPoint x: 174, endPoint y: 229, distance: 76.3
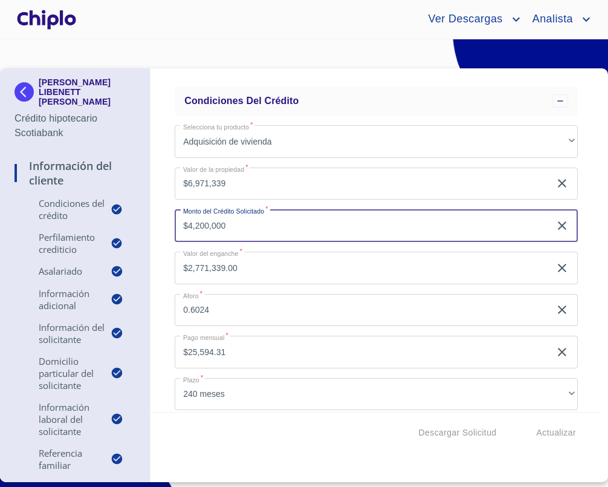
click at [175, 229] on input "$4,200,000" at bounding box center [363, 225] width 376 height 33
type input "$4,950,000"
click at [158, 245] on div "Información del Cliente Condiciones del Crédito Selecciona tu producto   * Adqu…" at bounding box center [377, 239] width 452 height 343
type input "$2,021,339.00"
type input "0.71"
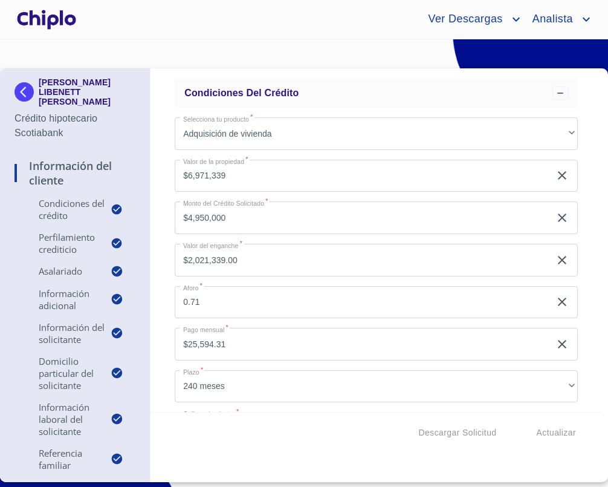
scroll to position [60, 0]
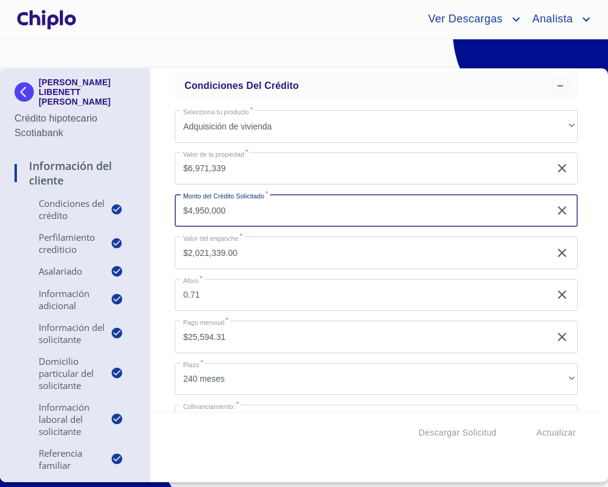
click at [230, 210] on input "$4,950,000" at bounding box center [363, 210] width 376 height 33
paste input "text"
click at [160, 213] on div "Información del Cliente Condiciones del Crédito Selecciona tu producto   * Adqu…" at bounding box center [377, 239] width 452 height 343
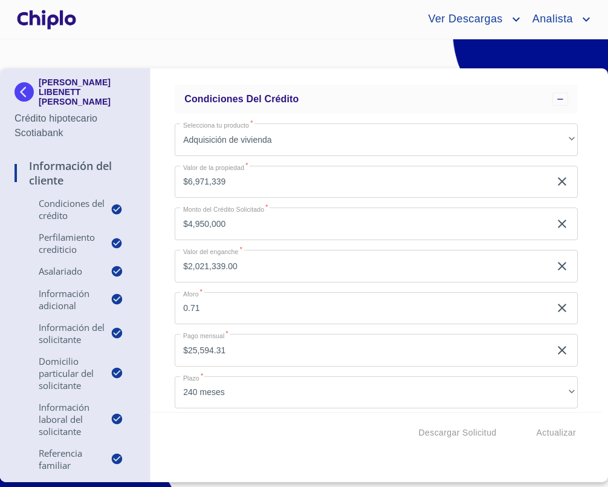
scroll to position [0, 0]
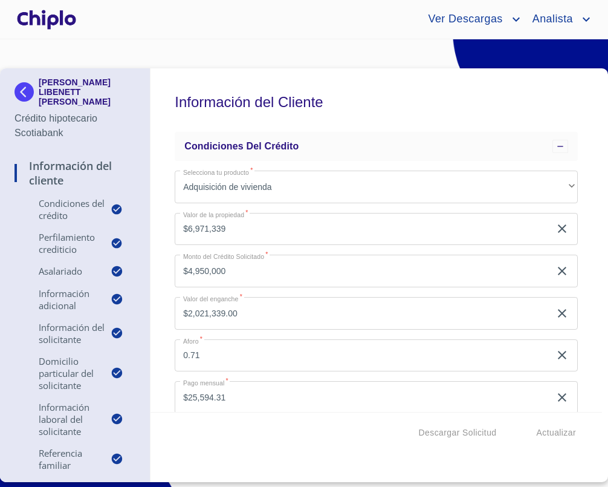
click at [270, 262] on input "$4,950,000" at bounding box center [363, 271] width 376 height 33
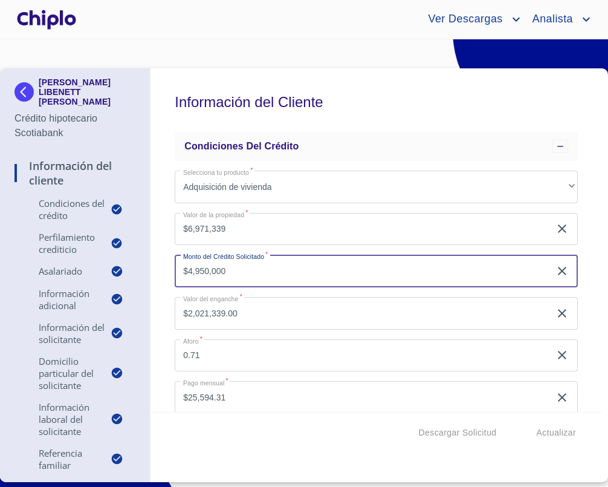
click at [286, 272] on input "$4,950,000" at bounding box center [363, 271] width 376 height 33
click at [164, 272] on div "Información del Cliente Condiciones del Crédito Selecciona tu producto   * Adqu…" at bounding box center [377, 239] width 452 height 343
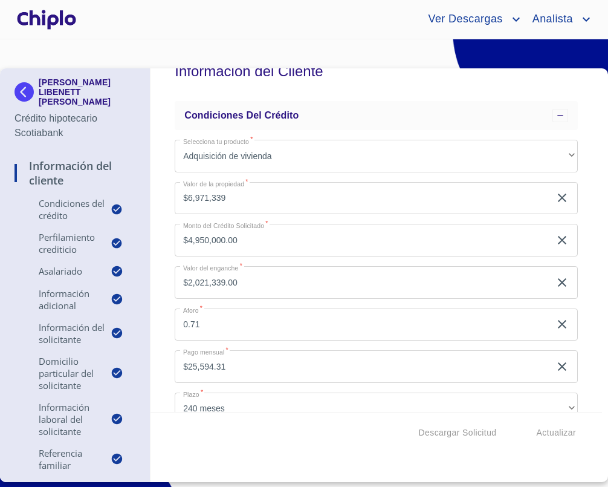
scroll to position [39, 0]
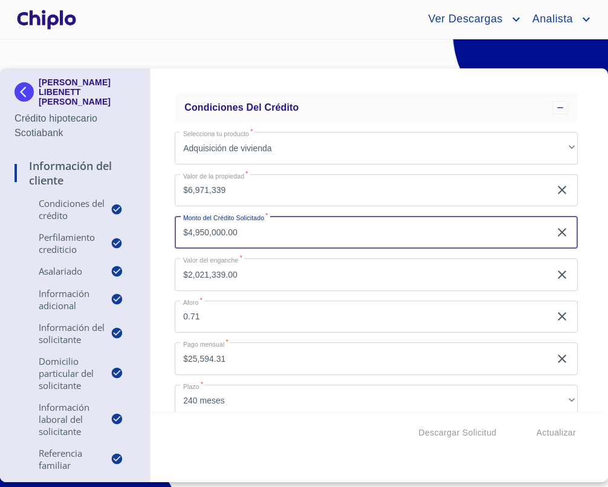
drag, startPoint x: 247, startPoint y: 230, endPoint x: 161, endPoint y: 231, distance: 85.9
click at [161, 231] on div "Información del Cliente Condiciones del Crédito Selecciona tu producto   * Adqu…" at bounding box center [377, 239] width 452 height 343
type input "$4,200,000"
click at [161, 241] on div "Información del Cliente Condiciones del Crédito Selecciona tu producto   * Adqu…" at bounding box center [377, 239] width 452 height 343
type input "$2,771,339.00"
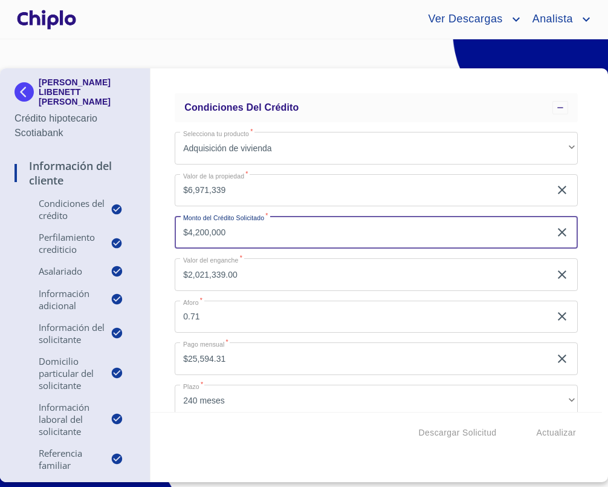
type input "0.6024"
drag, startPoint x: 249, startPoint y: 234, endPoint x: 164, endPoint y: 230, distance: 84.1
click at [164, 230] on div "Información del Cliente Condiciones del Crédito Selecciona tu producto   * Adqu…" at bounding box center [377, 239] width 452 height 343
paste input "95"
type input "$4,950,000"
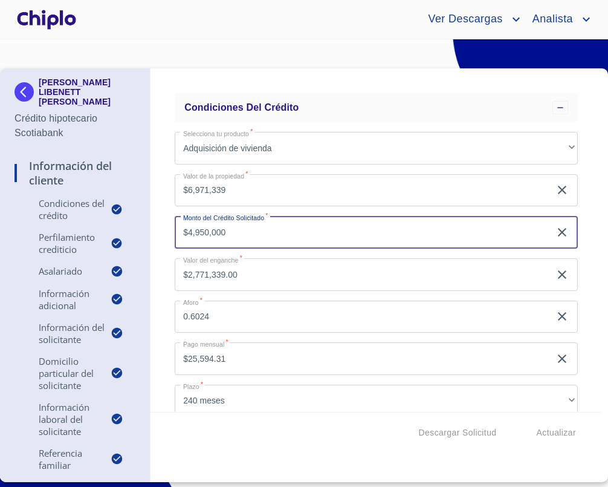
click at [166, 245] on div "Información del Cliente Condiciones del Crédito Selecciona tu producto   * Adqu…" at bounding box center [377, 239] width 452 height 343
type input "$2,021,339.00"
type input "0.71"
drag, startPoint x: 261, startPoint y: 229, endPoint x: 184, endPoint y: 236, distance: 76.5
click at [184, 236] on input "$4,950,000" at bounding box center [363, 232] width 376 height 33
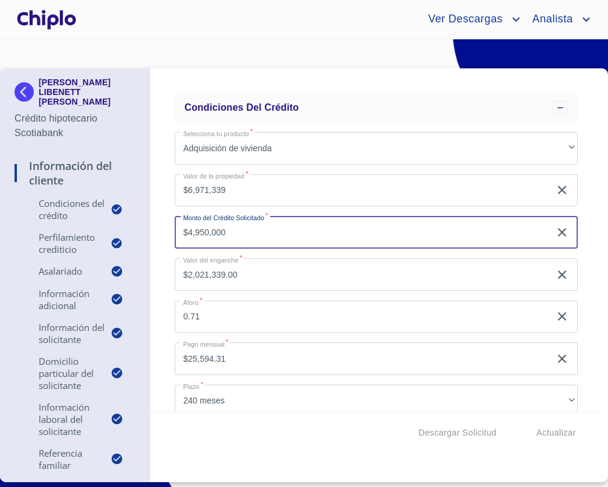
click at [157, 242] on div "Información del Cliente Condiciones del Crédito Selecciona tu producto   * Adqu…" at bounding box center [377, 239] width 452 height 343
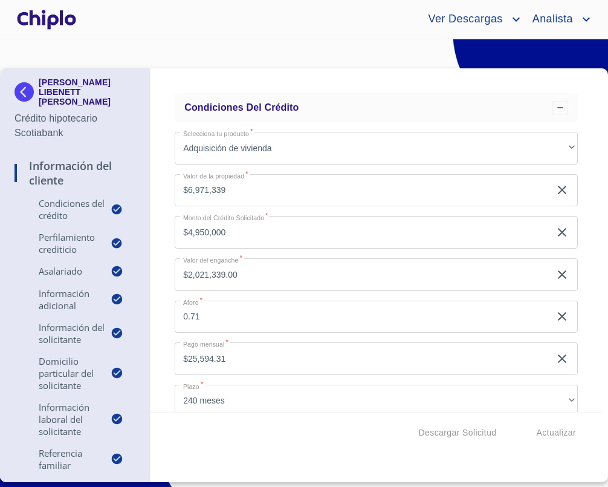
click at [162, 295] on div "Información del Cliente Condiciones del Crédito Selecciona tu producto   * Adqu…" at bounding box center [377, 239] width 452 height 343
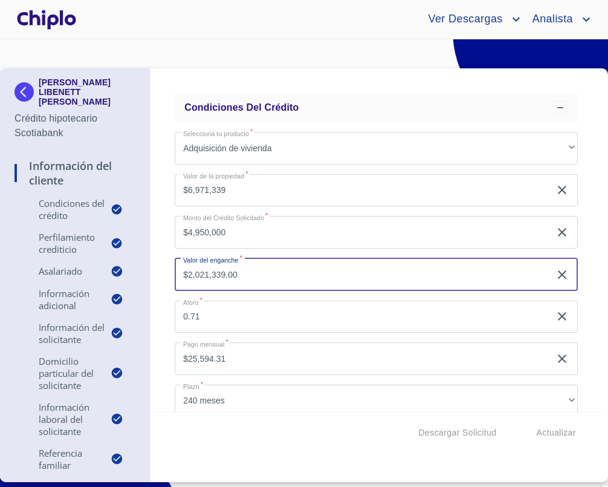
click at [277, 276] on input "$2,021,339.00" at bounding box center [363, 274] width 376 height 33
click at [175, 315] on input "0.71" at bounding box center [363, 317] width 376 height 33
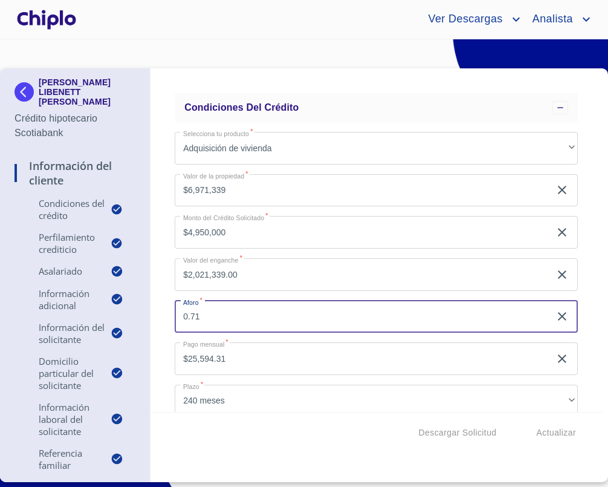
click at [171, 315] on div "Información del Cliente Condiciones del Crédito Selecciona tu producto   * Adqu…" at bounding box center [377, 239] width 452 height 343
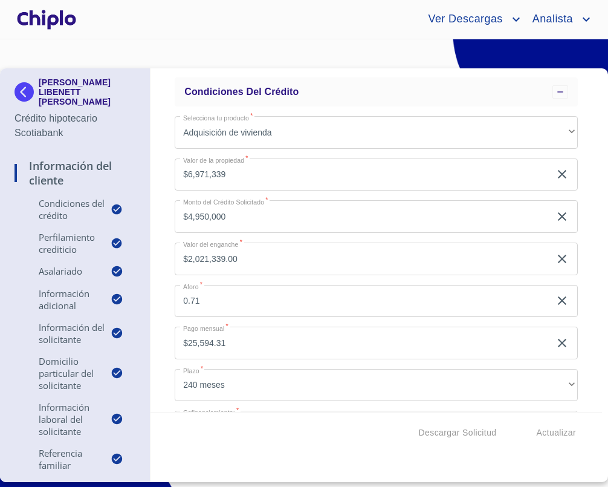
scroll to position [47, 0]
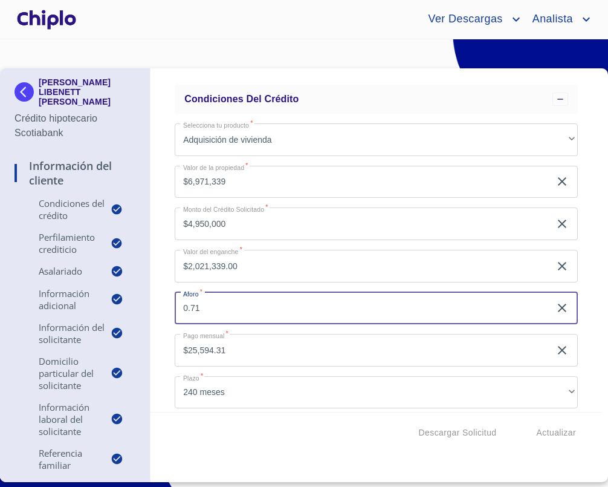
drag, startPoint x: 217, startPoint y: 309, endPoint x: 161, endPoint y: 303, distance: 56.0
click at [161, 303] on div "Información del Cliente Condiciones del Crédito Selecciona tu producto   * Adqu…" at bounding box center [377, 239] width 452 height 343
click at [161, 287] on div "Información del Cliente Condiciones del Crédito Selecciona tu producto   * Adqu…" at bounding box center [377, 239] width 452 height 343
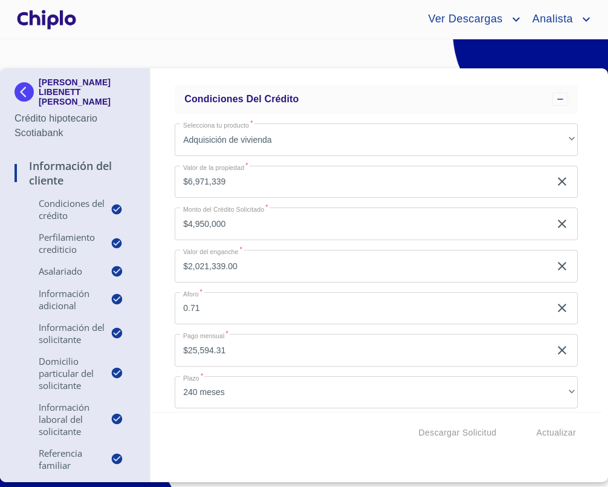
click at [157, 287] on div "Información del Cliente Condiciones del Crédito Selecciona tu producto   * Adqu…" at bounding box center [377, 239] width 452 height 343
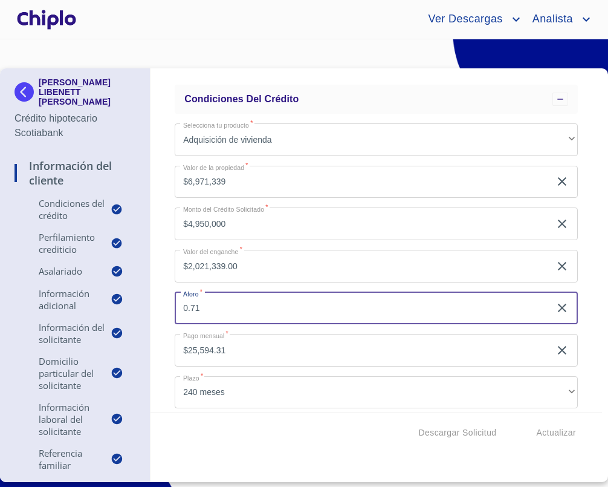
drag, startPoint x: 201, startPoint y: 310, endPoint x: 173, endPoint y: 310, distance: 27.8
click at [173, 310] on div "Información del Cliente Condiciones del Crédito Selecciona tu producto   * Adqu…" at bounding box center [377, 239] width 452 height 343
click at [223, 222] on input "$4,950,000" at bounding box center [363, 223] width 376 height 33
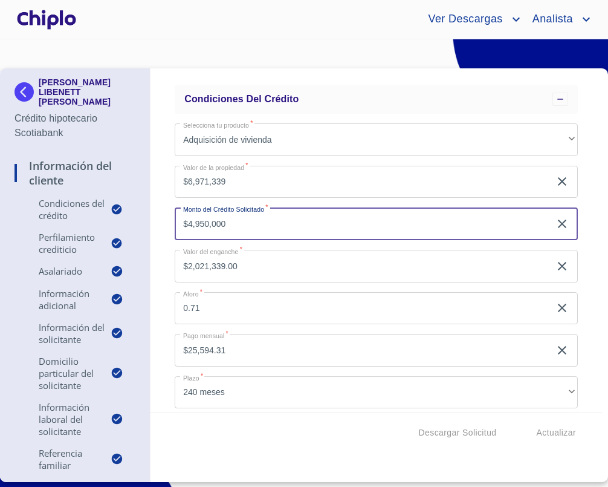
click at [223, 222] on input "$4,950,000" at bounding box center [363, 223] width 376 height 33
type input "$4,200,000"
type input "$2,771,339.00"
type input "0.6024"
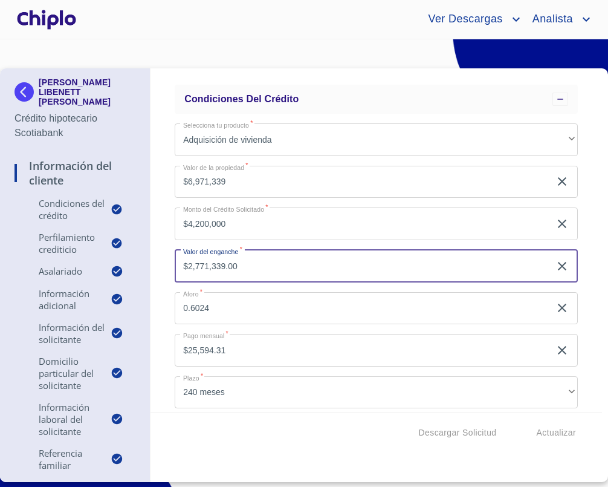
click at [156, 228] on div "Información del Cliente Condiciones del Crédito Selecciona tu producto   * Adqu…" at bounding box center [377, 239] width 452 height 343
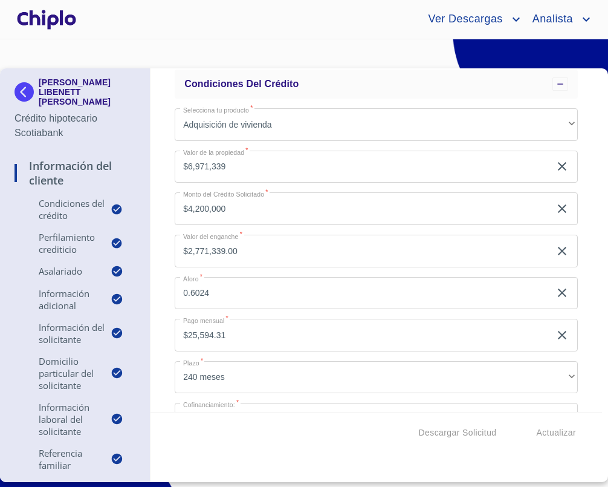
scroll to position [70, 0]
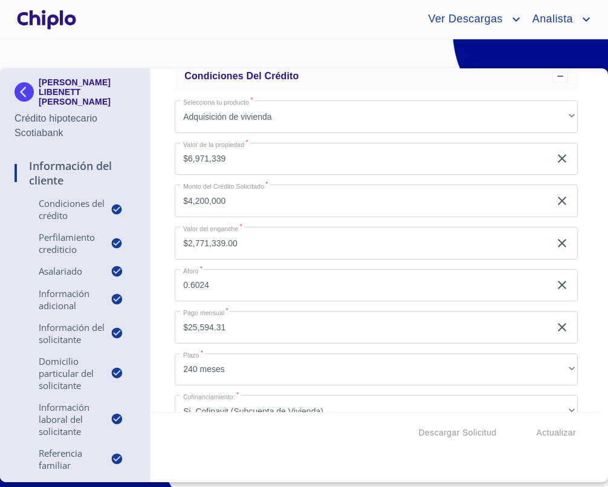
click at [227, 199] on input "$4,200,000" at bounding box center [363, 200] width 376 height 33
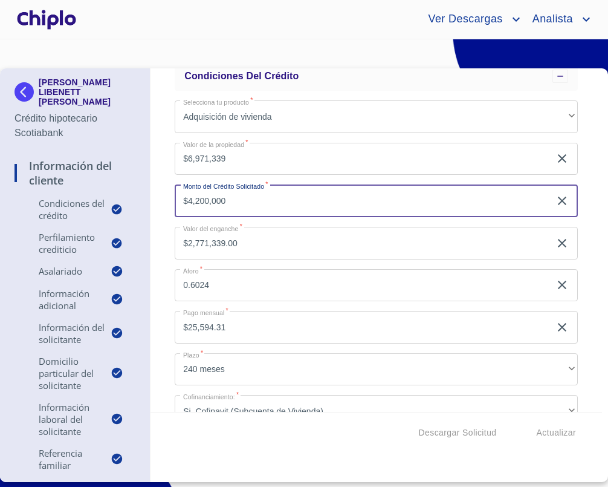
click at [227, 199] on input "$4,200,000" at bounding box center [363, 200] width 376 height 33
type input "$4,950,000"
click at [157, 223] on div "Información del Cliente Condiciones del Crédito Selecciona tu producto   * Adqu…" at bounding box center [377, 239] width 452 height 343
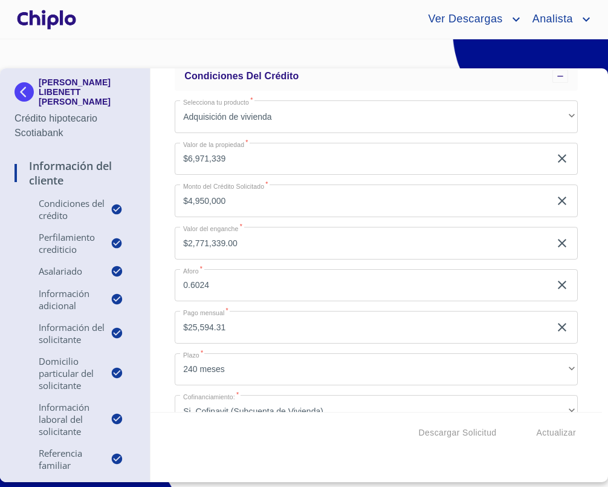
type input "$2,021,339.00"
type input "0.71"
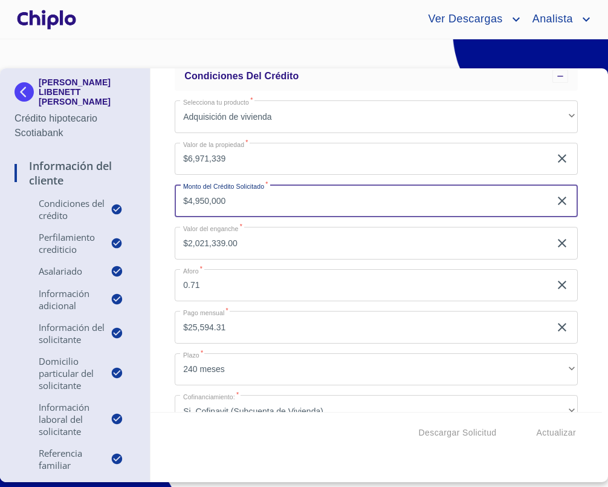
click at [250, 203] on input "$4,950,000" at bounding box center [363, 200] width 376 height 33
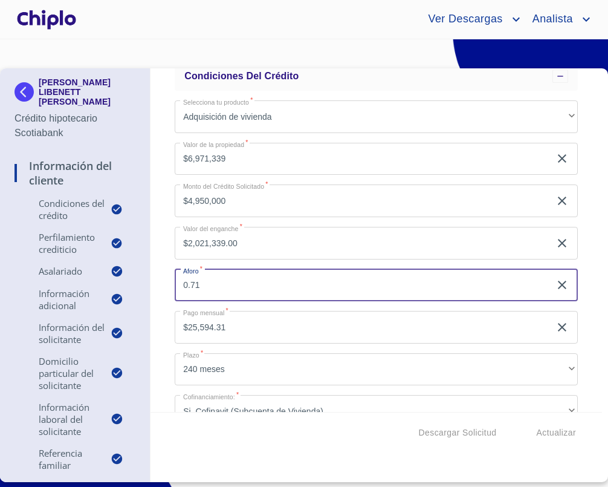
drag, startPoint x: 212, startPoint y: 287, endPoint x: 175, endPoint y: 285, distance: 37.5
click at [175, 285] on input "0.71" at bounding box center [363, 285] width 376 height 33
click at [252, 201] on input "$4,950,000" at bounding box center [363, 200] width 376 height 33
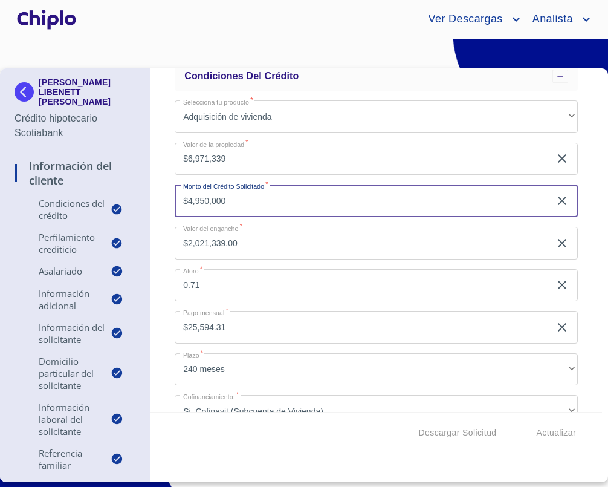
click at [258, 204] on input "$4,950,000" at bounding box center [363, 200] width 376 height 33
click at [166, 251] on div "Información del Cliente Condiciones del Crédito Selecciona tu producto   * Adqu…" at bounding box center [377, 239] width 452 height 343
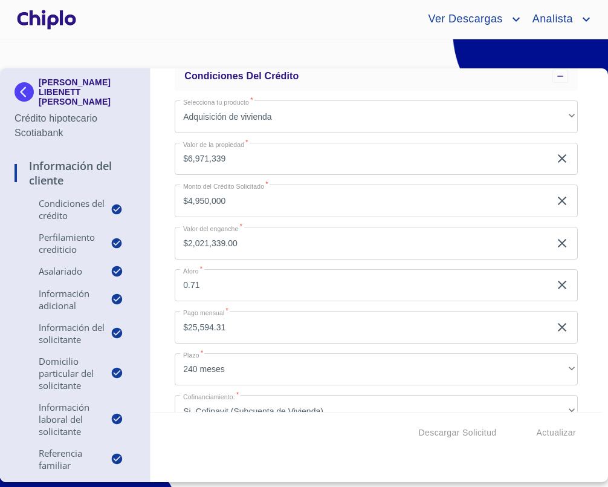
click at [166, 241] on div "Información del Cliente Condiciones del Crédito Selecciona tu producto   * Adqu…" at bounding box center [377, 239] width 452 height 343
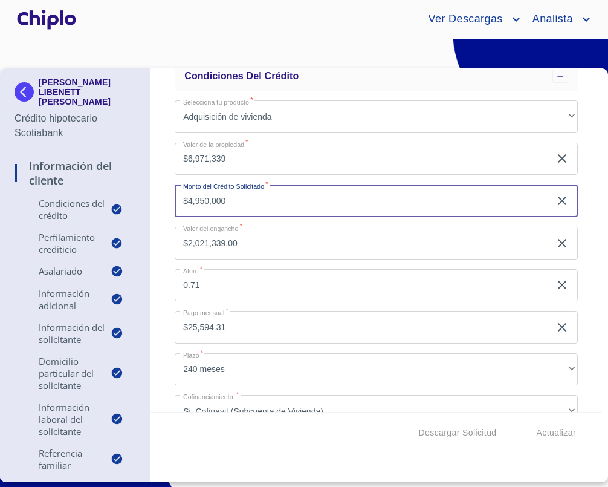
drag, startPoint x: 249, startPoint y: 204, endPoint x: 180, endPoint y: 203, distance: 68.9
click at [180, 203] on input "$4,950,000" at bounding box center [363, 200] width 376 height 33
drag, startPoint x: 235, startPoint y: 202, endPoint x: 194, endPoint y: 203, distance: 40.5
click at [194, 203] on input "$43,000" at bounding box center [363, 200] width 376 height 33
paste input ",950"
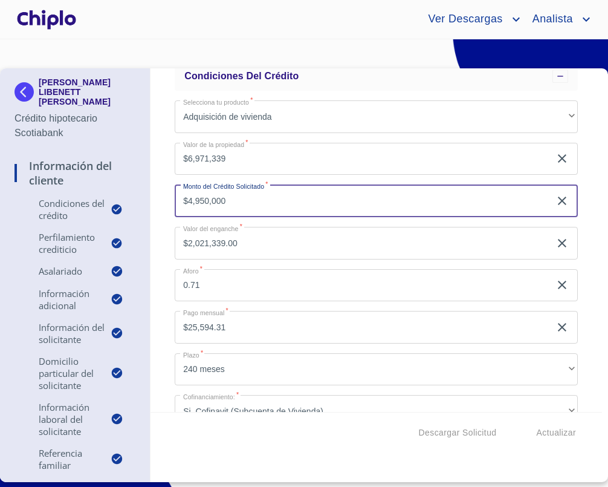
click at [161, 230] on div "Información del Cliente Condiciones del Crédito Selecciona tu producto   * Adqu…" at bounding box center [377, 239] width 452 height 343
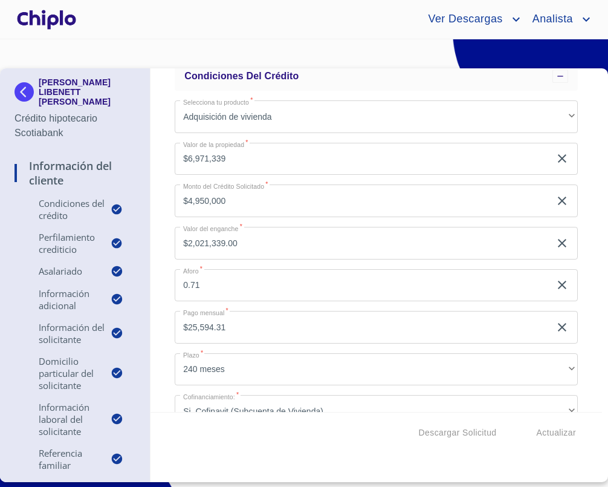
click at [232, 289] on input "0.71" at bounding box center [363, 285] width 376 height 33
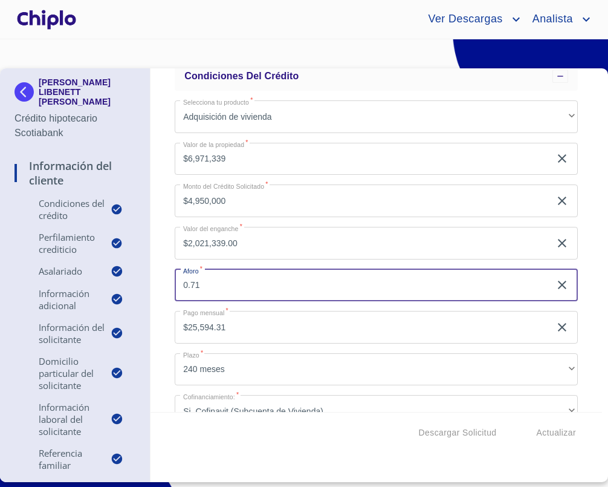
click at [167, 287] on div "Información del Cliente Condiciones del Crédito Selecciona tu producto   * Adqu…" at bounding box center [377, 239] width 452 height 343
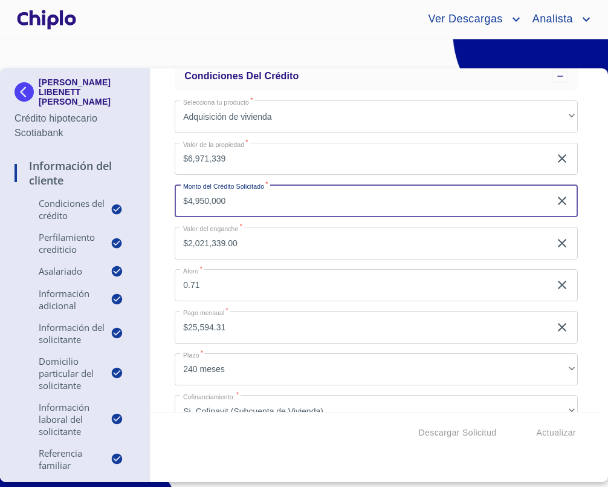
click at [242, 197] on input "$4,950,000" at bounding box center [363, 200] width 376 height 33
type input "$4,200,000"
click at [163, 220] on div "Información del Cliente Condiciones del Crédito Selecciona tu producto   * Adqu…" at bounding box center [377, 239] width 452 height 343
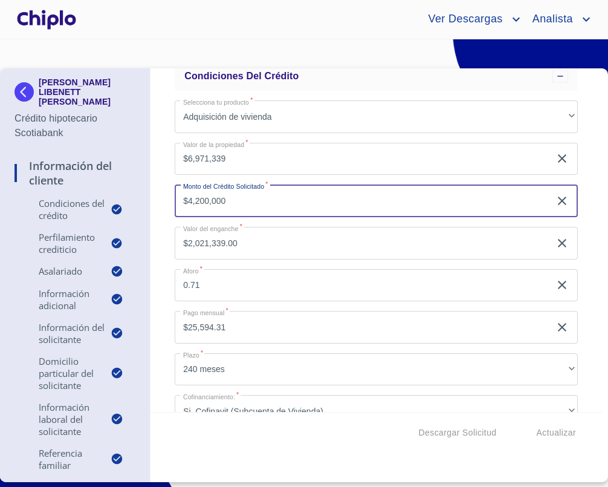
type input "$2,771,339.00"
type input "0.6024"
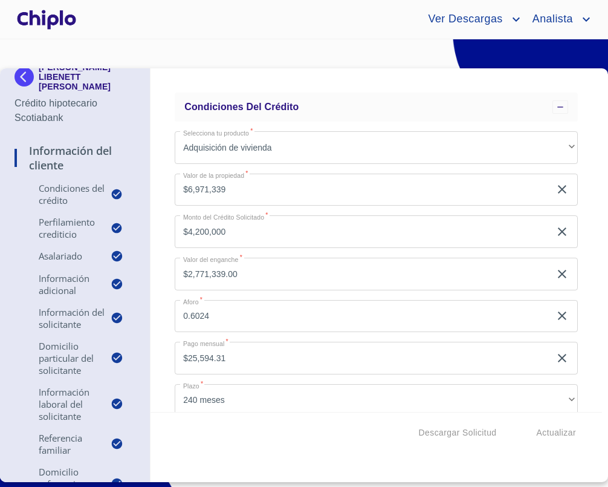
scroll to position [32, 0]
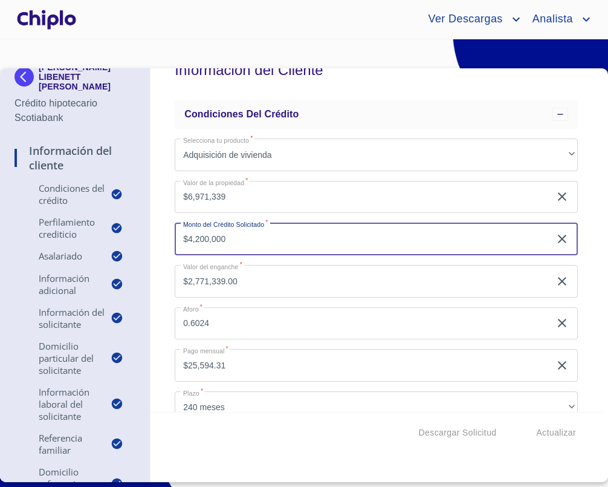
click at [230, 246] on input "$4,200,000" at bounding box center [363, 239] width 376 height 33
type input "$4,950,000"
click at [166, 249] on div "Información del Cliente Condiciones del Crédito Selecciona tu producto   * Adqu…" at bounding box center [377, 239] width 452 height 343
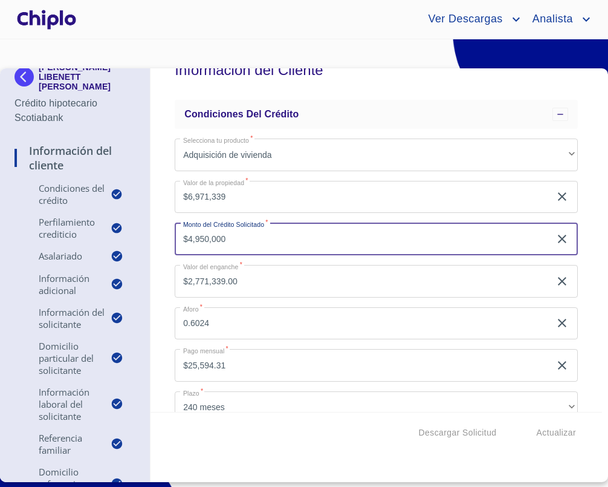
type input "$2,021,339.00"
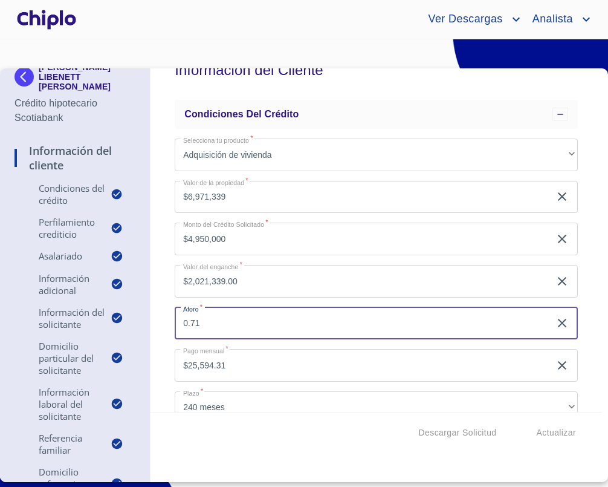
drag, startPoint x: 223, startPoint y: 328, endPoint x: 161, endPoint y: 328, distance: 61.1
click at [161, 328] on div "Información del Cliente Condiciones del Crédito Selecciona tu producto   * Adqu…" at bounding box center [377, 239] width 452 height 343
type input "0.8"
click at [165, 311] on div "Información del Cliente Condiciones del Crédito Selecciona tu producto   * Adqu…" at bounding box center [377, 239] width 452 height 343
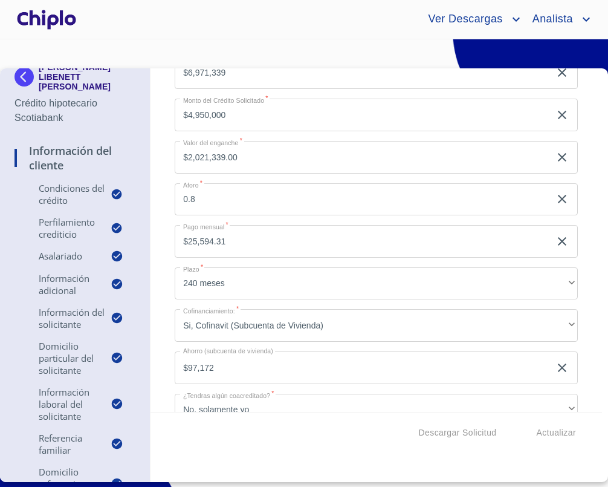
scroll to position [0, 0]
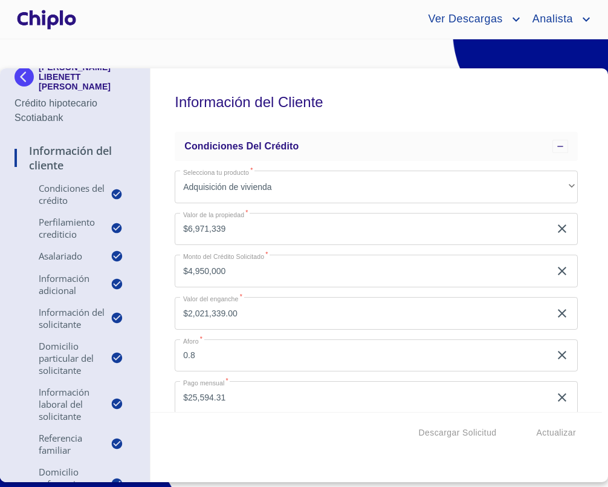
click at [256, 273] on input "$4,950,000" at bounding box center [363, 271] width 376 height 33
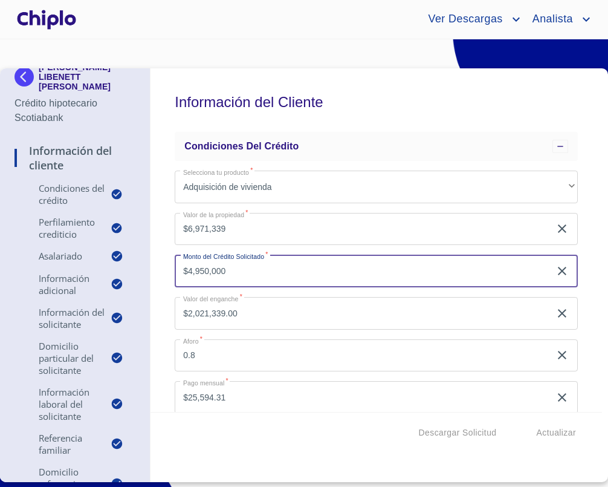
click at [267, 269] on input "$4,950,000" at bounding box center [363, 271] width 376 height 33
click at [163, 286] on div "Información del Cliente Condiciones del Crédito Selecciona tu producto   * Adqu…" at bounding box center [377, 239] width 452 height 343
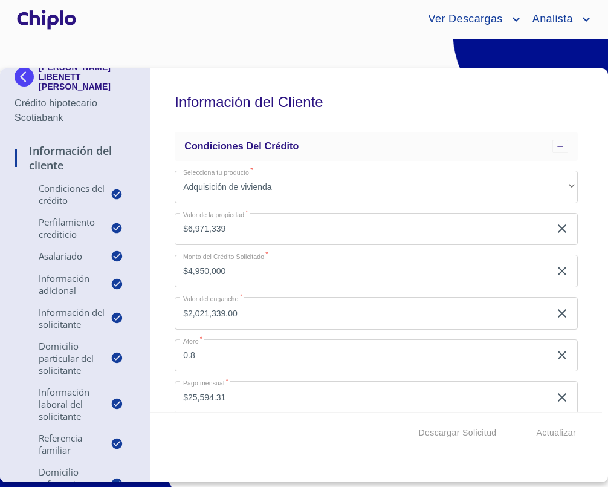
click at [169, 353] on div "Información del Cliente Condiciones del Crédito Selecciona tu producto   * Adqu…" at bounding box center [377, 239] width 452 height 343
click at [272, 269] on input "$4,950,000" at bounding box center [363, 271] width 376 height 33
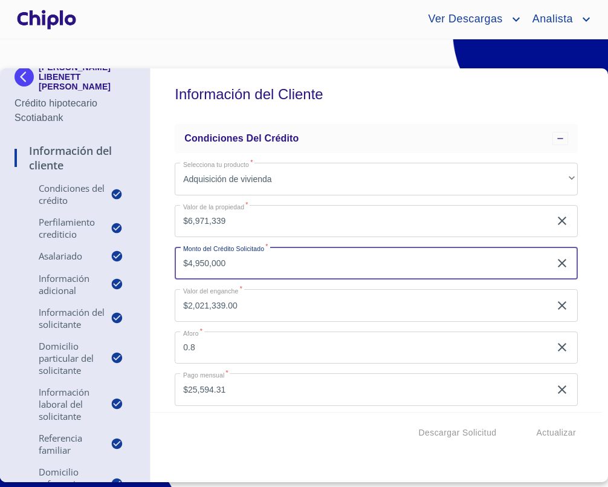
scroll to position [16, 0]
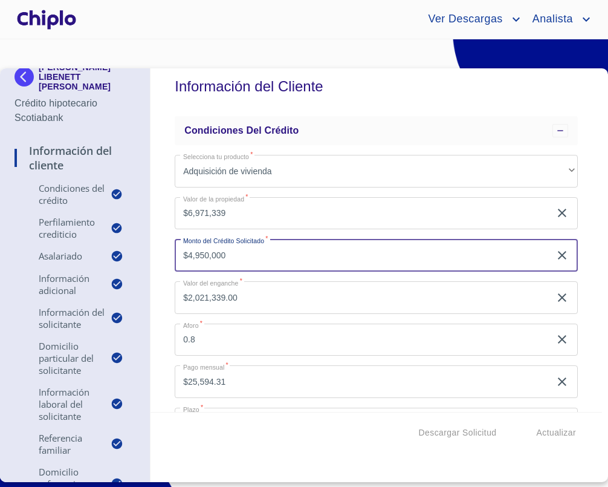
click at [167, 270] on div "Información del Cliente Condiciones del Crédito Selecciona tu producto   * Adqu…" at bounding box center [377, 239] width 452 height 343
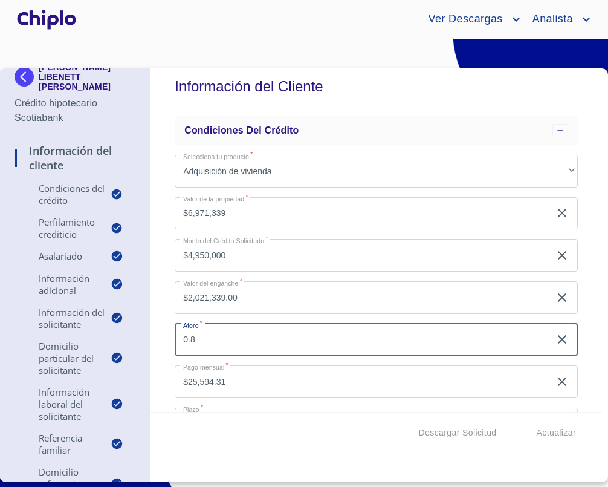
drag, startPoint x: 210, startPoint y: 343, endPoint x: 172, endPoint y: 340, distance: 38.2
click at [172, 340] on div "Información del Cliente Condiciones del Crédito Selecciona tu producto   * Adqu…" at bounding box center [377, 239] width 452 height 343
click at [219, 342] on input "0.8" at bounding box center [363, 340] width 376 height 33
click at [166, 308] on div "Información del Cliente Condiciones del Crédito Selecciona tu producto   * Adqu…" at bounding box center [377, 239] width 452 height 343
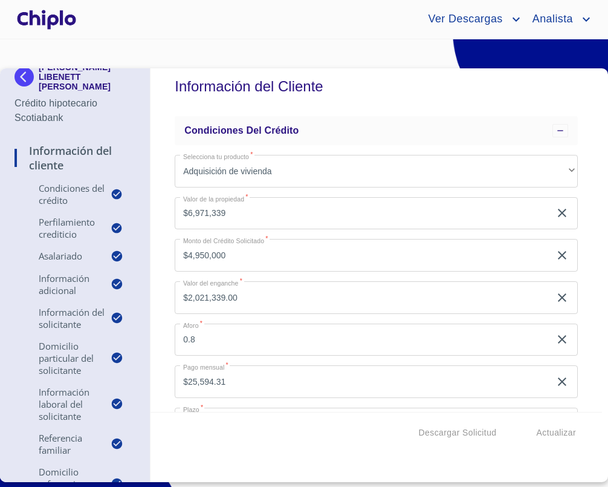
click at [262, 255] on input "$4,950,000" at bounding box center [363, 255] width 376 height 33
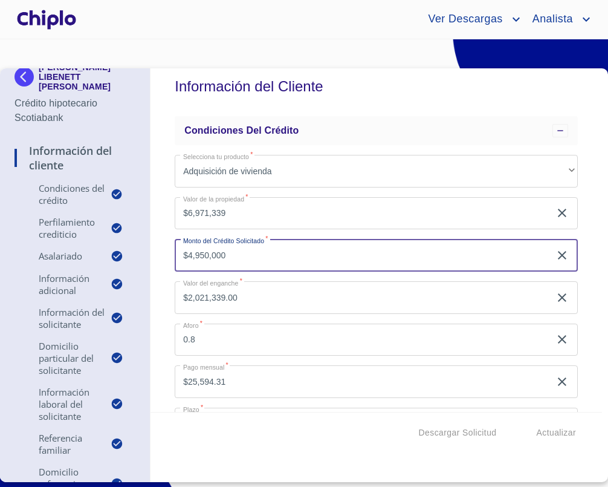
click at [247, 259] on input "$4,950,000" at bounding box center [363, 255] width 376 height 33
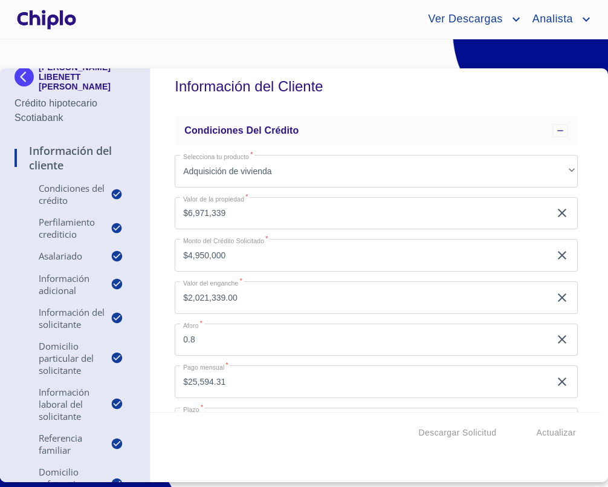
click at [163, 257] on div "Información del Cliente Condiciones del Crédito Selecciona tu producto   * Adqu…" at bounding box center [377, 239] width 452 height 343
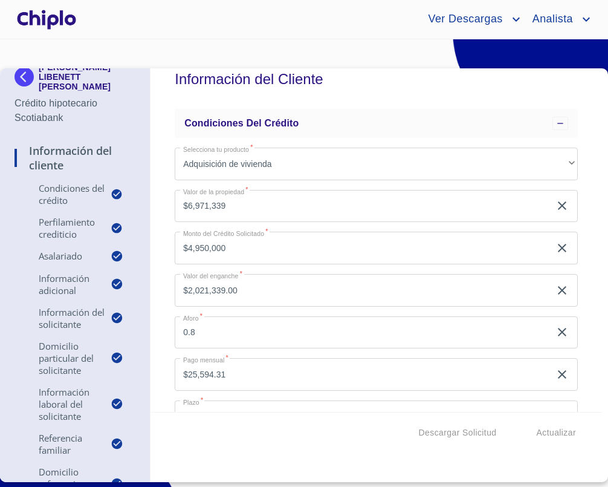
scroll to position [31, 0]
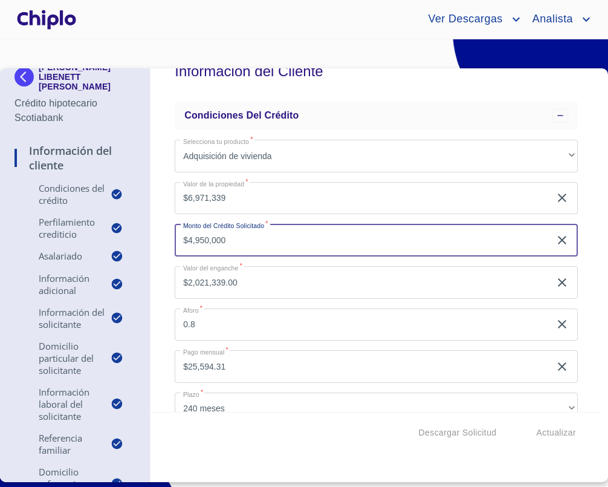
click at [252, 241] on input "$4,950,000" at bounding box center [363, 240] width 376 height 33
click at [152, 120] on div "Información del Cliente Condiciones del Crédito Selecciona tu producto   * Adqu…" at bounding box center [377, 239] width 452 height 343
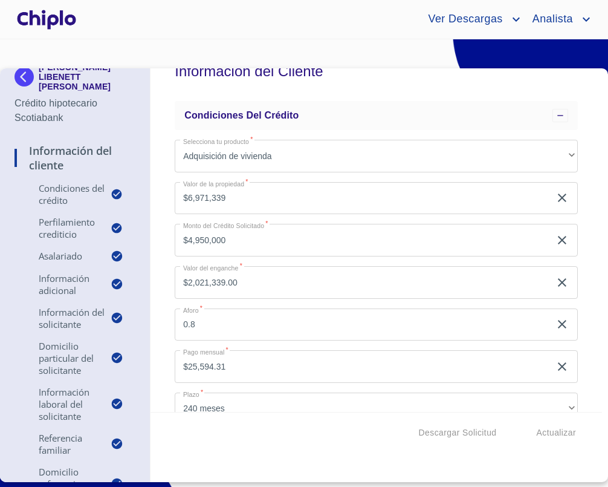
click at [243, 245] on input "$4,950,000" at bounding box center [363, 240] width 376 height 33
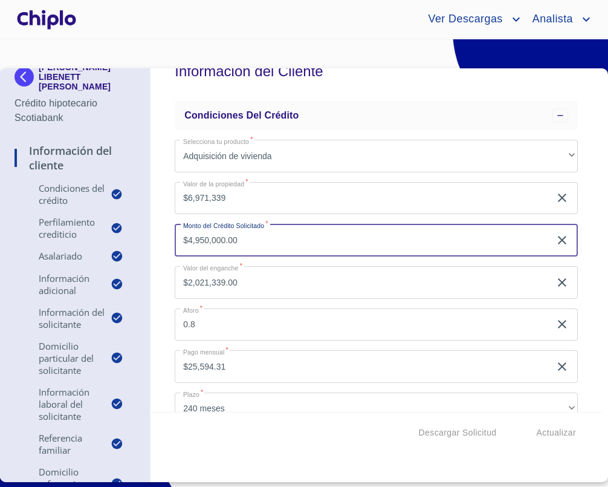
type input "$4,950,000.00"
click at [161, 255] on div "Información del Cliente Condiciones del Crédito Selecciona tu producto   * Adqu…" at bounding box center [377, 239] width 452 height 343
type input "0.71"
drag, startPoint x: 272, startPoint y: 239, endPoint x: 163, endPoint y: 238, distance: 108.8
click at [163, 238] on div "Información del Cliente Condiciones del Crédito Selecciona tu producto   * Adqu…" at bounding box center [377, 239] width 452 height 343
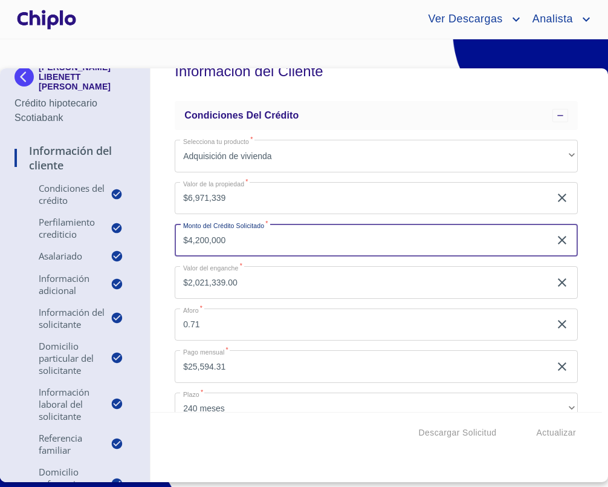
type input "$4,200,000"
click at [162, 247] on div "Información del Cliente Condiciones del Crédito Selecciona tu producto   * Adqu…" at bounding box center [377, 239] width 452 height 343
type input "$2,771,339.00"
type input "0.6024"
drag, startPoint x: 252, startPoint y: 238, endPoint x: 162, endPoint y: 236, distance: 89.5
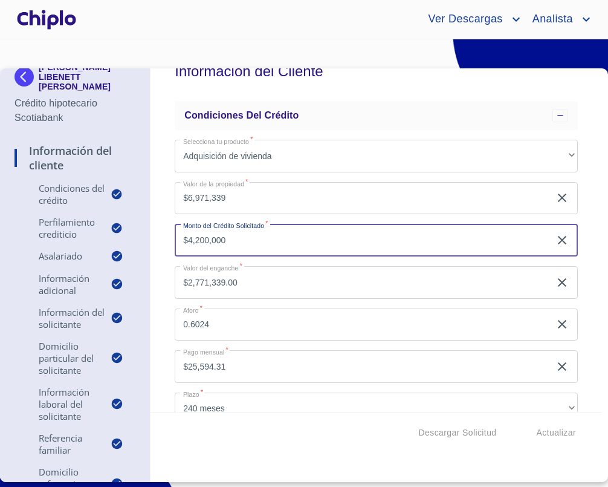
click at [162, 236] on div "Información del Cliente Condiciones del Crédito Selecciona tu producto   * Adqu…" at bounding box center [377, 239] width 452 height 343
type input "$4,950,000"
click at [163, 239] on div "Información del Cliente Condiciones del Crédito Selecciona tu producto   * Adqu…" at bounding box center [377, 239] width 452 height 343
type input "$2,021,339.00"
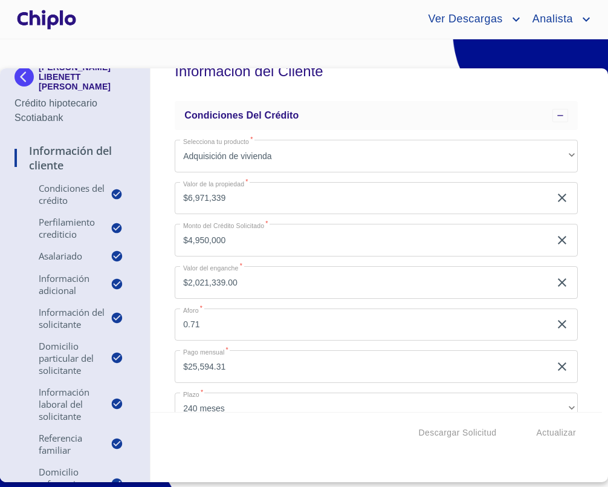
click at [163, 305] on div "Información del Cliente Condiciones del Crédito Selecciona tu producto   * Adqu…" at bounding box center [377, 239] width 452 height 343
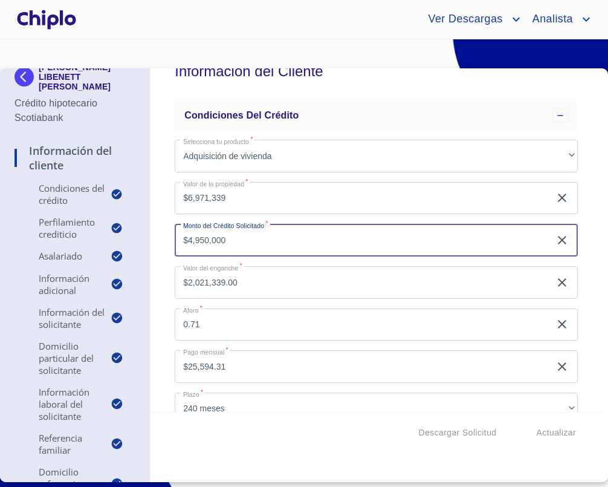
click at [265, 244] on input "$4,950,000" at bounding box center [363, 240] width 376 height 33
click at [163, 252] on div "Información del Cliente Condiciones del Crédito Selecciona tu producto   * Adqu…" at bounding box center [377, 239] width 452 height 343
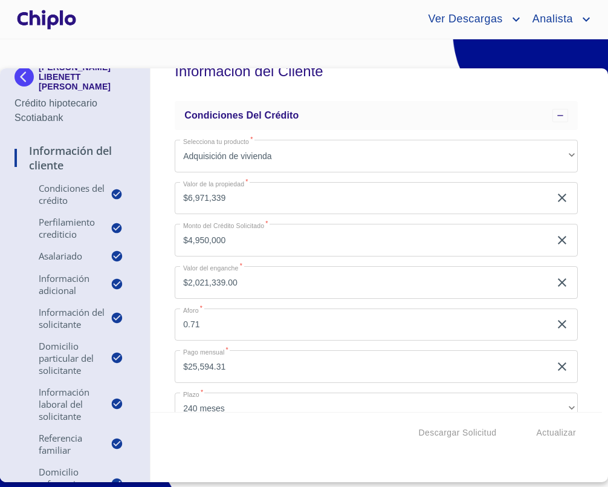
click at [242, 239] on input "$4,950,000" at bounding box center [363, 240] width 376 height 33
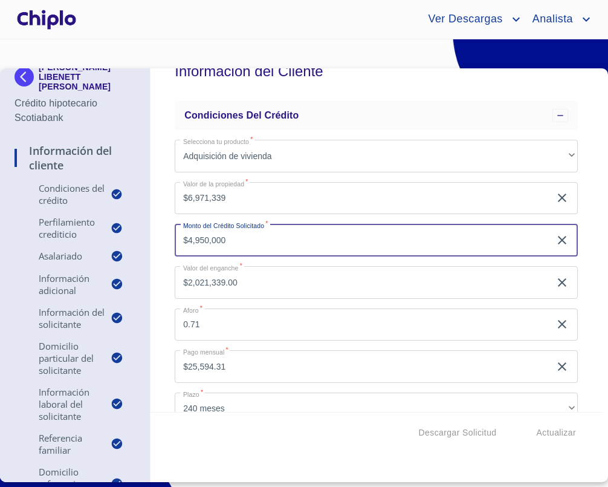
click at [242, 239] on input "$4,950,000" at bounding box center [363, 240] width 376 height 33
click at [217, 327] on input "0.71" at bounding box center [363, 324] width 376 height 33
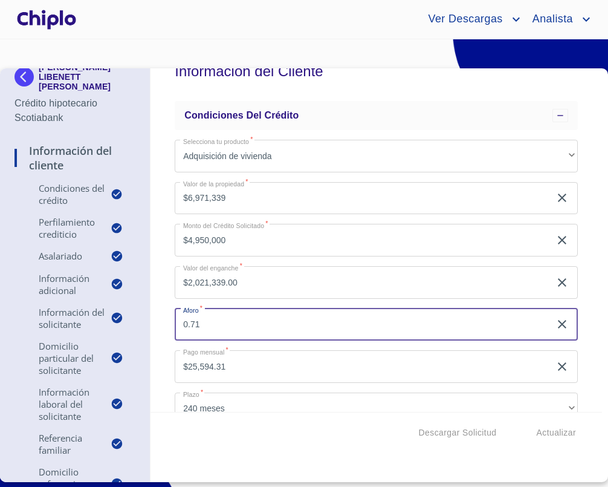
click at [217, 327] on input "0.71" at bounding box center [363, 324] width 376 height 33
type input "0.80"
click at [155, 299] on div "Información del Cliente Condiciones del Crédito Selecciona tu producto   * Adqu…" at bounding box center [377, 239] width 452 height 343
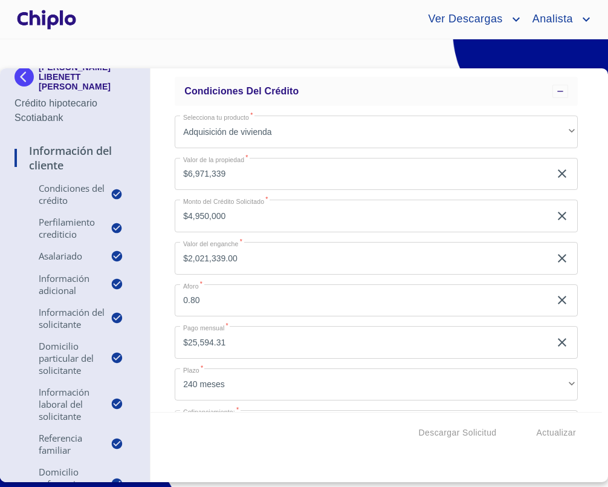
scroll to position [47, 0]
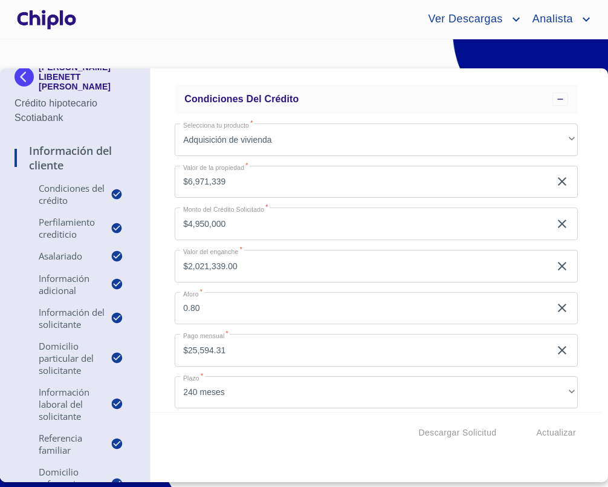
click at [157, 232] on div "Información del Cliente Condiciones del Crédito Selecciona tu producto   * Adqu…" at bounding box center [377, 239] width 452 height 343
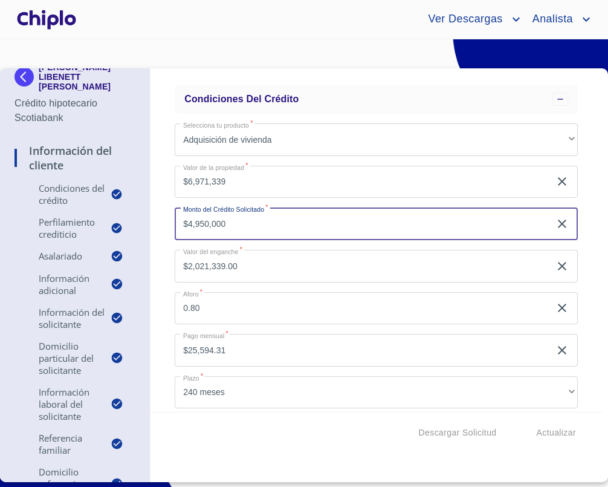
click at [241, 227] on input "$4,950,000" at bounding box center [363, 223] width 376 height 33
click at [160, 235] on div "Información del Cliente Condiciones del Crédito Selecciona tu producto   * Adqu…" at bounding box center [377, 239] width 452 height 343
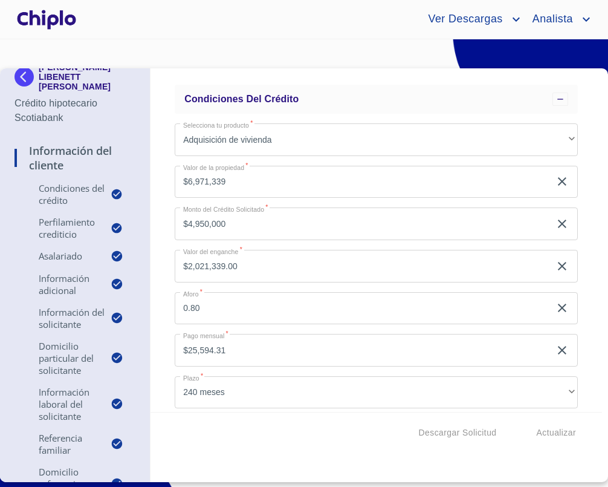
click at [246, 224] on input "$4,950,000" at bounding box center [363, 223] width 376 height 33
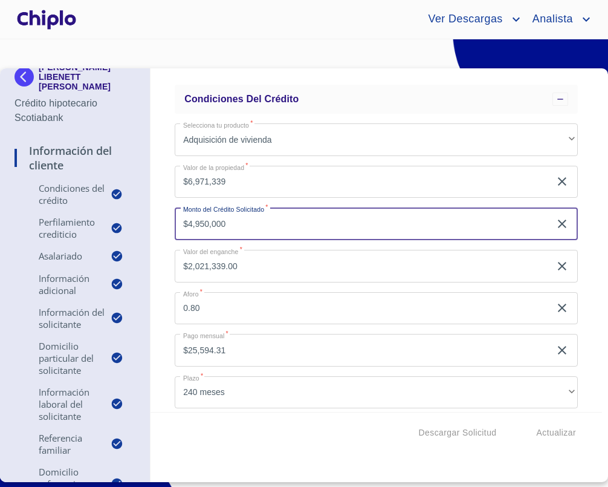
click at [243, 226] on input "$4,950,000" at bounding box center [363, 223] width 376 height 33
click at [244, 226] on input "$4,950,000" at bounding box center [363, 223] width 376 height 33
type input "$4,950,000.00"
click at [166, 227] on div "Información del Cliente Condiciones del Crédito Selecciona tu producto   * Adqu…" at bounding box center [377, 239] width 452 height 343
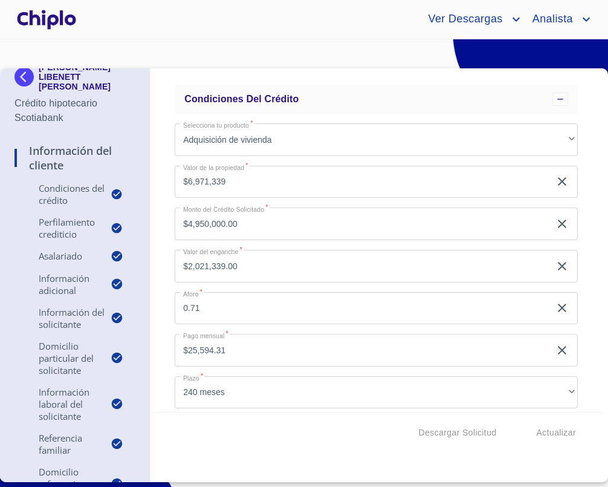
click at [261, 228] on input "$4,950,000.00" at bounding box center [363, 223] width 376 height 33
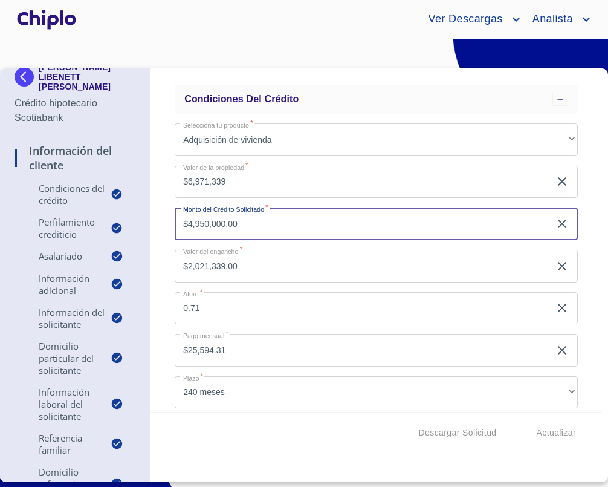
drag, startPoint x: 263, startPoint y: 224, endPoint x: 184, endPoint y: 226, distance: 78.6
click at [184, 226] on input "$4,950,000.00" at bounding box center [363, 223] width 376 height 33
click at [233, 317] on input "0.71" at bounding box center [363, 308] width 376 height 33
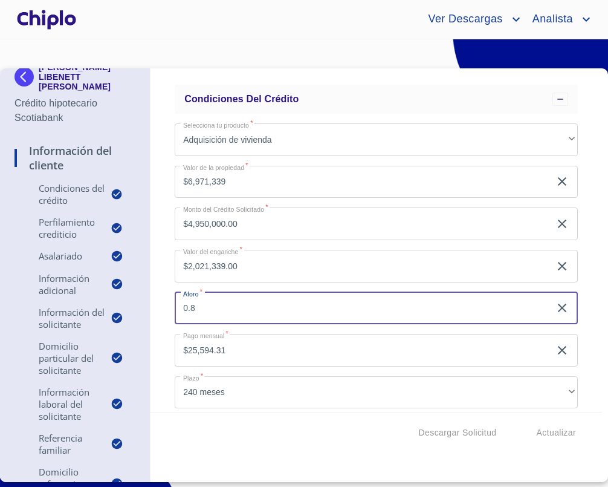
type input "0.8"
click at [163, 310] on div "Información del Cliente Condiciones del Crédito Selecciona tu producto   * Adqu…" at bounding box center [377, 239] width 452 height 343
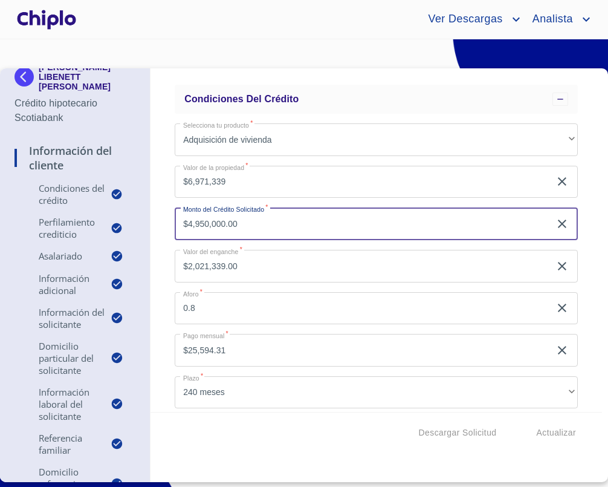
drag, startPoint x: 255, startPoint y: 219, endPoint x: 184, endPoint y: 219, distance: 70.1
click at [184, 219] on input "$4,950,000.00" at bounding box center [363, 223] width 376 height 33
click at [258, 226] on input "$4,950,000.00" at bounding box center [363, 223] width 376 height 33
click at [166, 229] on div "Información del Cliente Condiciones del Crédito Selecciona tu producto   * Adqu…" at bounding box center [377, 239] width 452 height 343
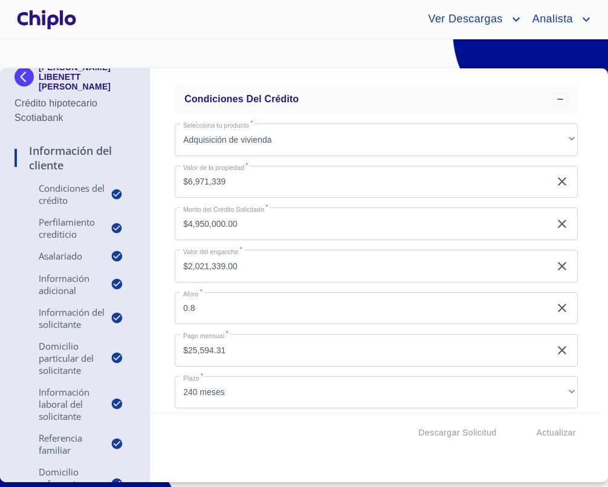
click at [264, 222] on input "$4,950,000.00" at bounding box center [363, 223] width 376 height 33
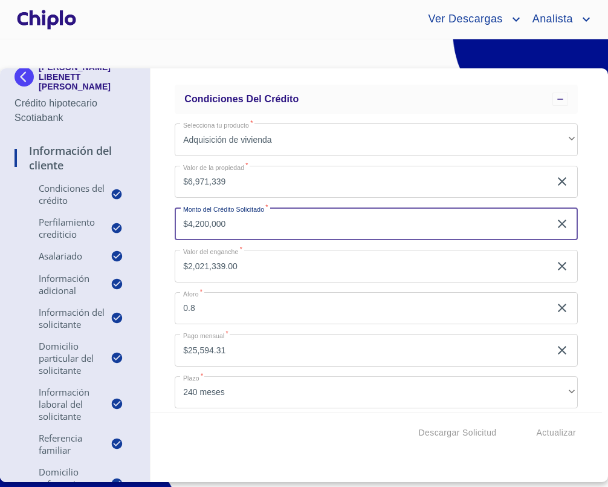
type input "$4,200,000"
click at [162, 226] on div "Información del Cliente Condiciones del Crédito Selecciona tu producto   * Adqu…" at bounding box center [377, 239] width 452 height 343
type input "$2,771,339.00"
type input "0.6024"
click at [265, 231] on input "$4,200,000" at bounding box center [363, 223] width 376 height 33
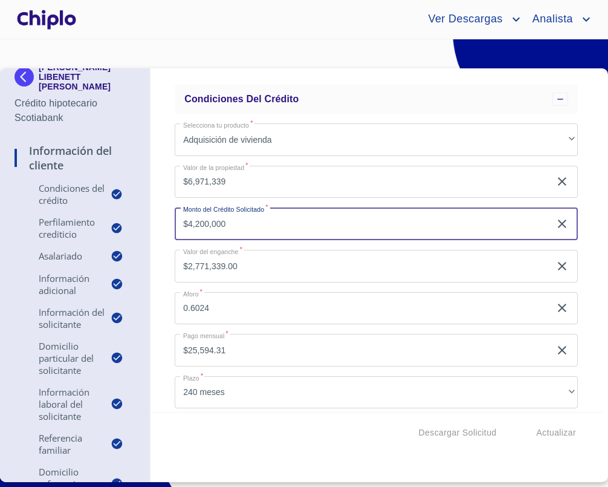
click at [265, 231] on input "$4,200,000" at bounding box center [363, 223] width 376 height 33
type input "$4,950,000"
click at [167, 230] on div "Información del Cliente Condiciones del Crédito Selecciona tu producto   * Adqu…" at bounding box center [377, 239] width 452 height 343
type input "$2,021,339.00"
type input "0.71"
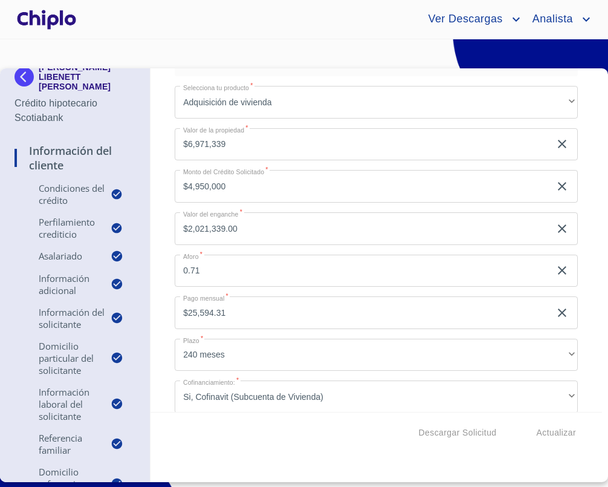
scroll to position [40, 0]
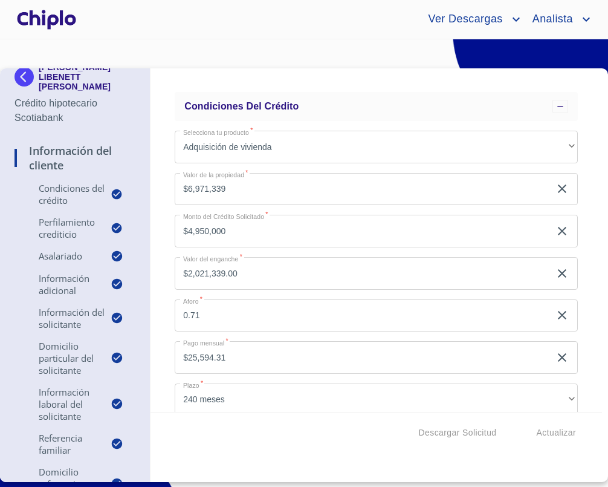
click at [256, 233] on input "$4,950,000" at bounding box center [363, 231] width 376 height 33
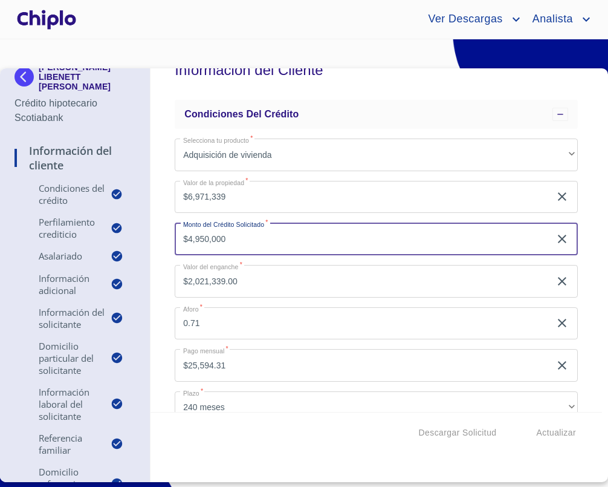
scroll to position [24, 0]
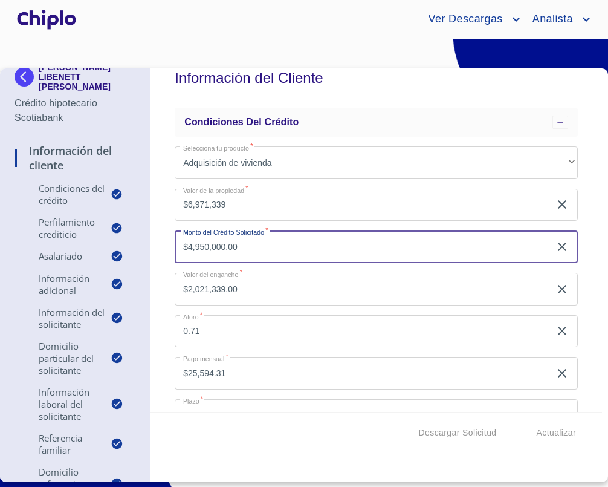
type input "$4,950,000.00"
click at [164, 264] on div "Información del Cliente Condiciones del Crédito Selecciona tu producto   * Adqu…" at bounding box center [377, 239] width 452 height 343
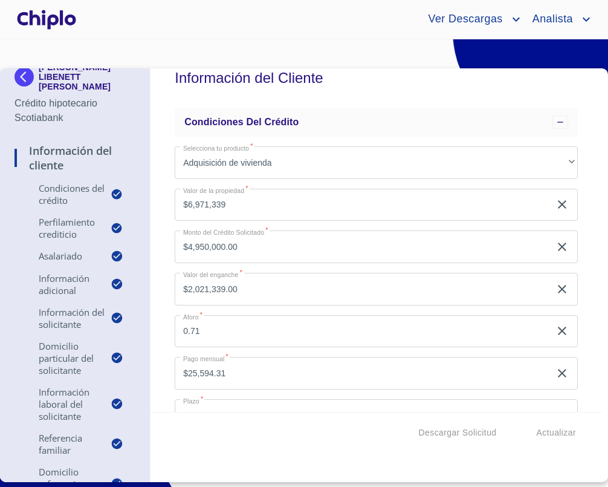
click at [244, 247] on input "$4,950,000.00" at bounding box center [363, 246] width 376 height 33
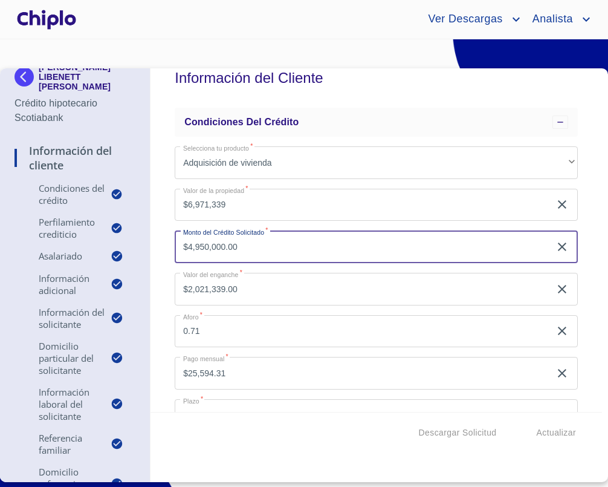
drag, startPoint x: 249, startPoint y: 247, endPoint x: 226, endPoint y: 247, distance: 23.6
click at [226, 247] on input "$4,950,000.00" at bounding box center [363, 246] width 376 height 33
click at [264, 254] on input "$4,950,000.00" at bounding box center [363, 246] width 376 height 33
click at [161, 262] on div "Información del Cliente Condiciones del Crédito Selecciona tu producto   * Adqu…" at bounding box center [377, 239] width 452 height 343
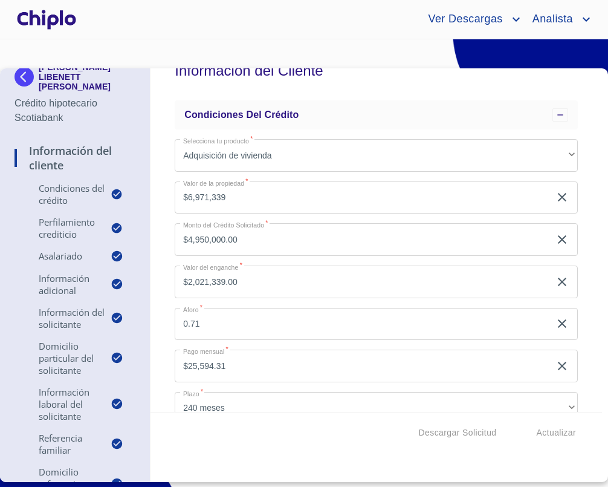
scroll to position [39, 0]
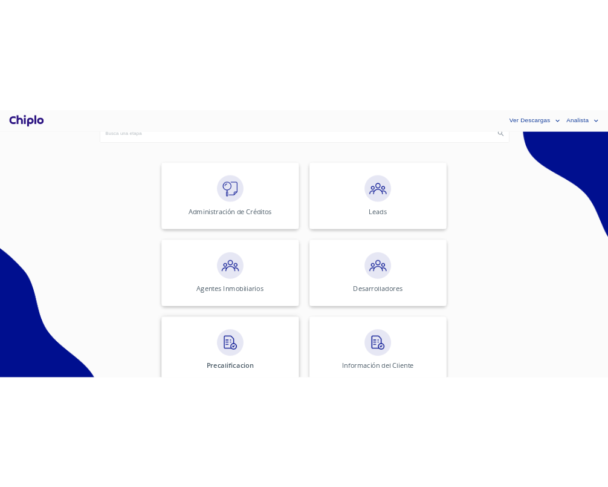
scroll to position [151, 0]
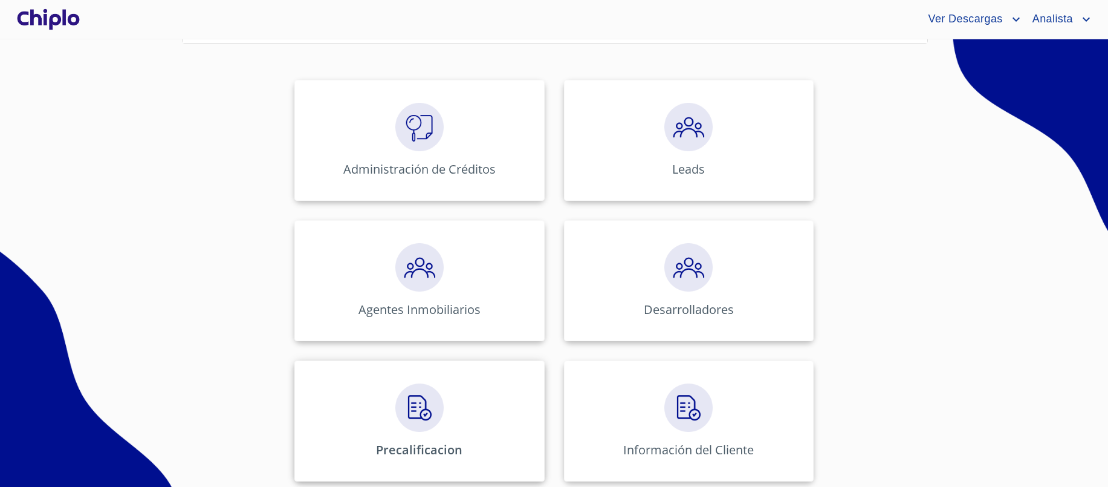
click at [447, 412] on div "Precalificacion" at bounding box center [419, 420] width 250 height 121
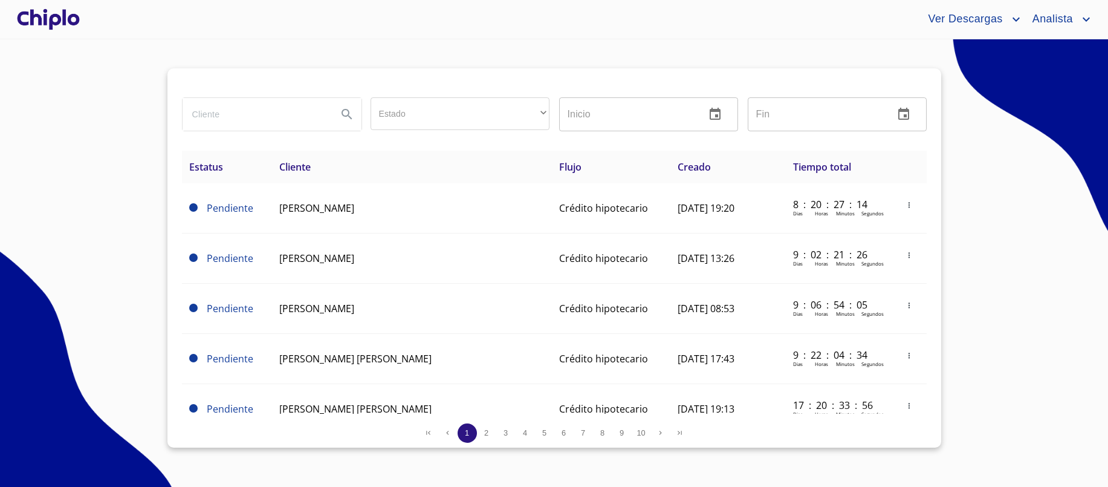
click at [245, 120] on input "search" at bounding box center [255, 114] width 145 height 33
type input "[PERSON_NAME]"
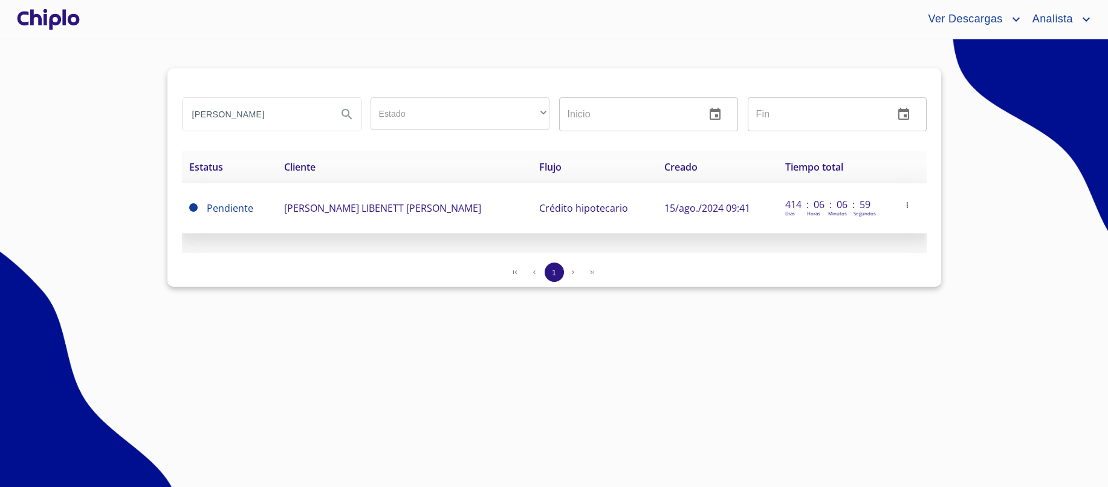
click at [310, 223] on td "[PERSON_NAME] LIBENETT [PERSON_NAME]" at bounding box center [405, 208] width 256 height 50
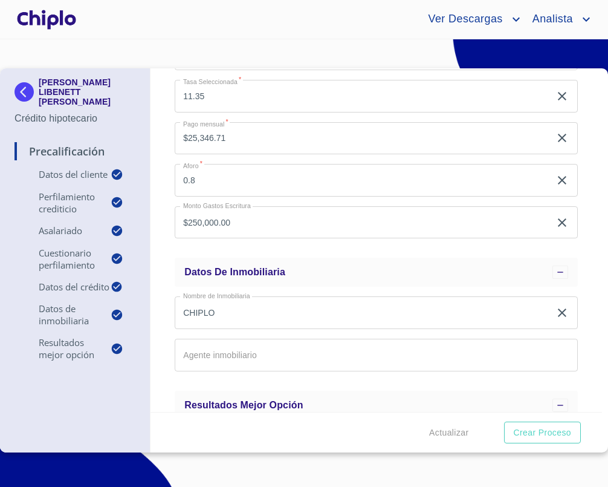
scroll to position [1380, 0]
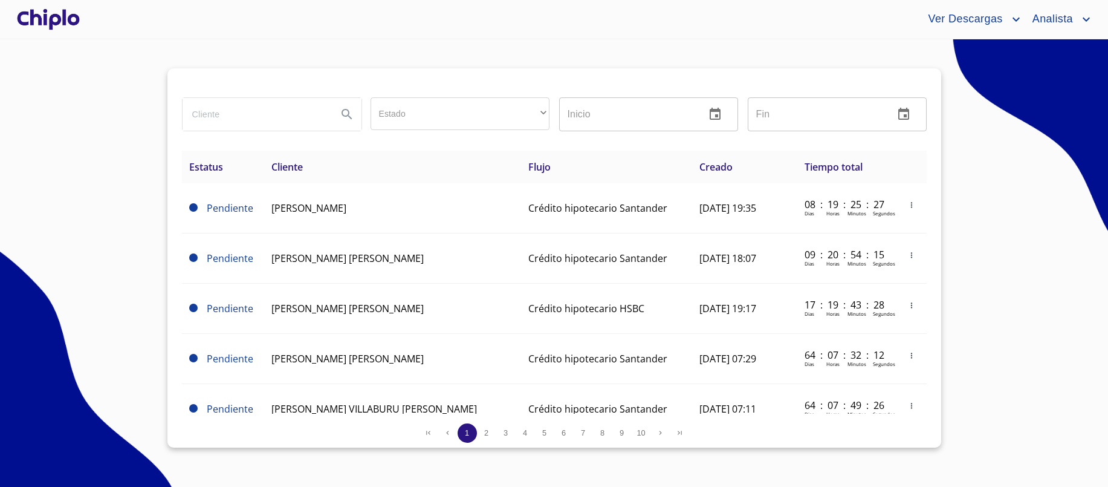
click at [297, 112] on input "search" at bounding box center [255, 114] width 145 height 33
type input "Maria l"
